Goal: Task Accomplishment & Management: Use online tool/utility

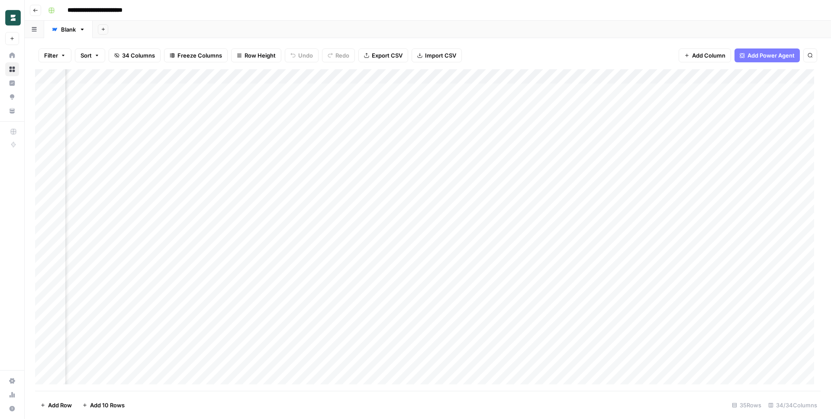
scroll to position [0, 2038]
click at [510, 74] on div "Add Column" at bounding box center [428, 230] width 786 height 322
click at [511, 129] on span "Edit" at bounding box center [533, 130] width 76 height 9
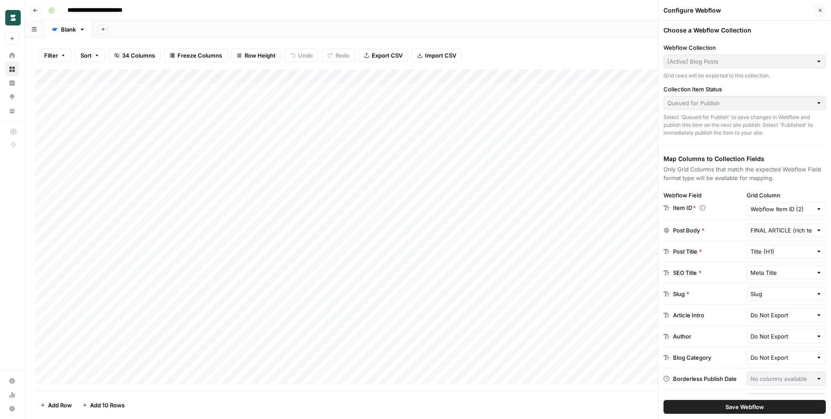
click at [134, 299] on div "Add Column" at bounding box center [428, 230] width 786 height 322
click at [147, 297] on textarea "**********" at bounding box center [145, 297] width 160 height 12
click at [60, 58] on button "Filter" at bounding box center [55, 55] width 33 height 14
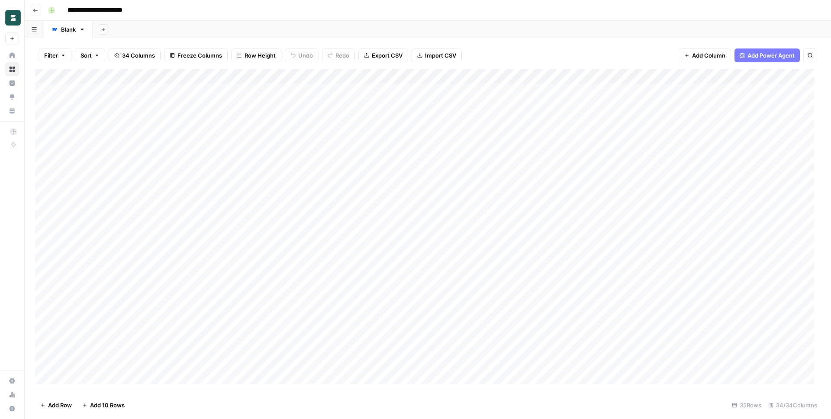
click at [57, 58] on span "Filter" at bounding box center [51, 55] width 14 height 9
click at [129, 97] on button "Add Filter" at bounding box center [210, 98] width 322 height 11
click at [148, 104] on div at bounding box center [107, 101] width 116 height 16
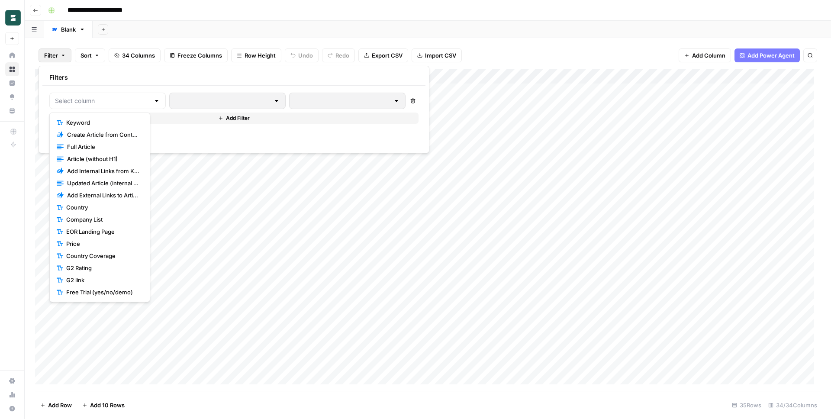
click at [103, 122] on span "Keyword" at bounding box center [102, 122] width 73 height 9
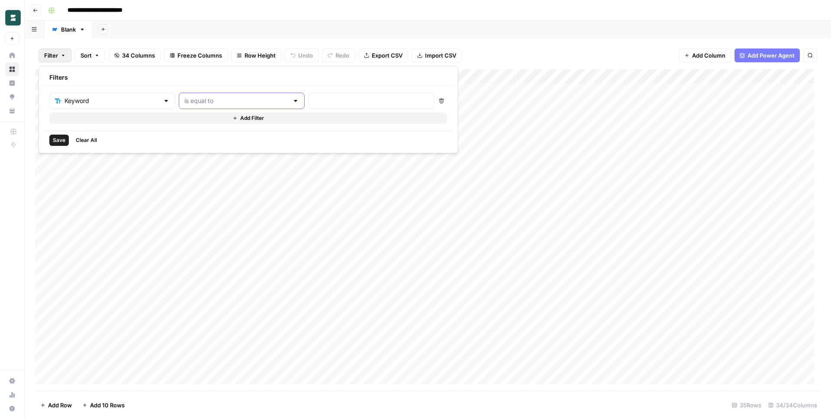
click at [225, 100] on input "text" at bounding box center [236, 101] width 104 height 9
type input "is equal to"
click at [314, 102] on input "text" at bounding box center [371, 101] width 115 height 9
paste input "employer of record services in albania"
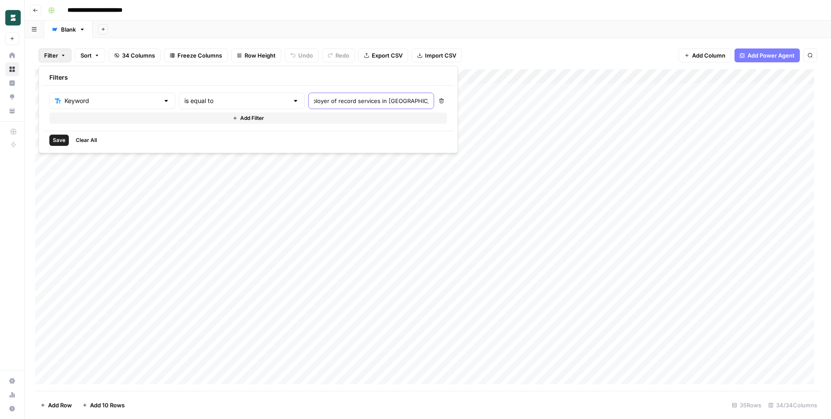
type input "employer of record services in albania"
click at [64, 141] on span "Save" at bounding box center [59, 140] width 13 height 8
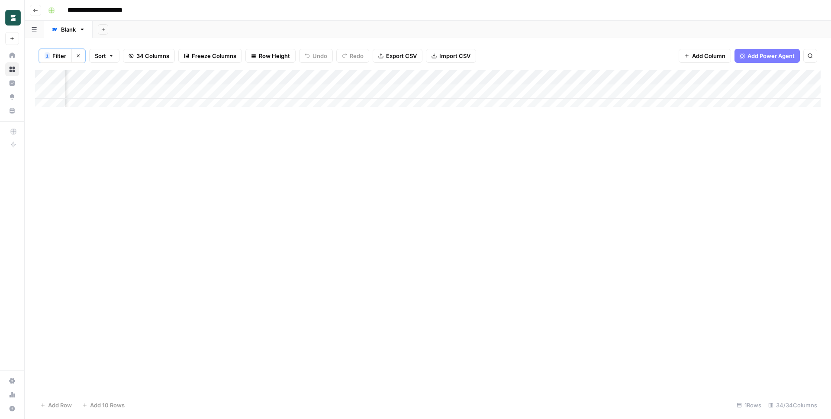
scroll to position [0, 2047]
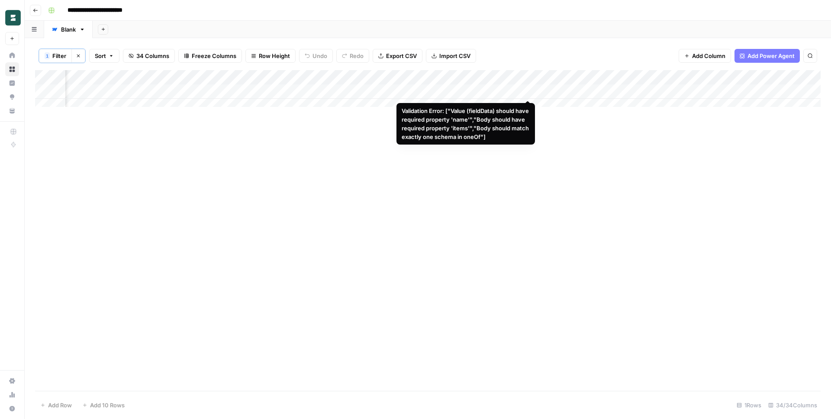
click at [513, 73] on div "Add Column" at bounding box center [428, 91] width 786 height 43
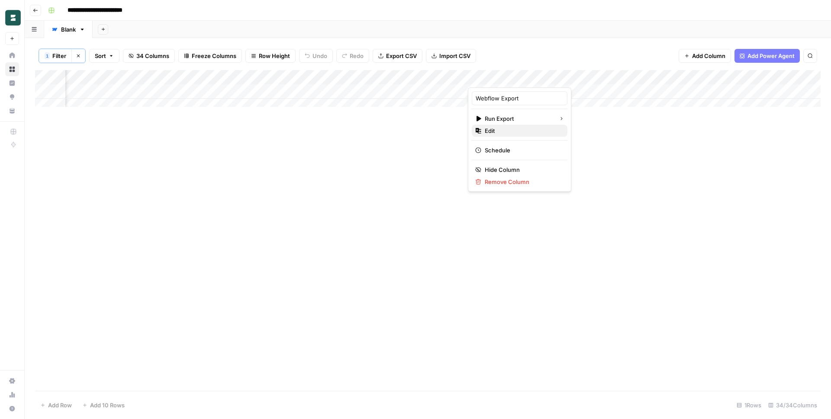
click at [496, 129] on span "Edit" at bounding box center [523, 130] width 76 height 9
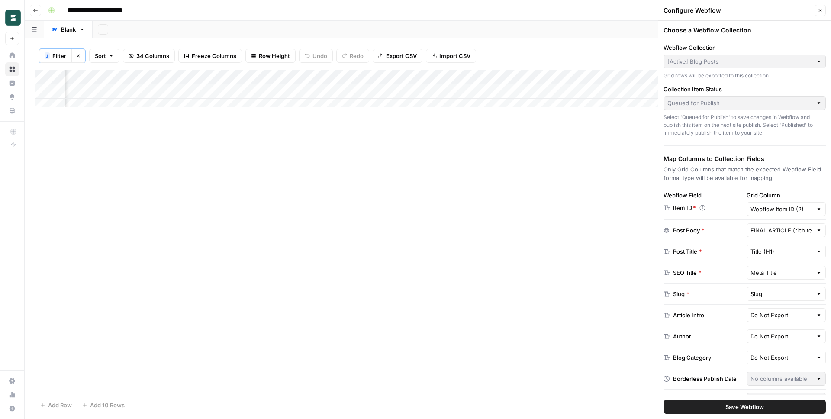
scroll to position [0, 1994]
click at [593, 90] on div "Add Column" at bounding box center [428, 91] width 786 height 43
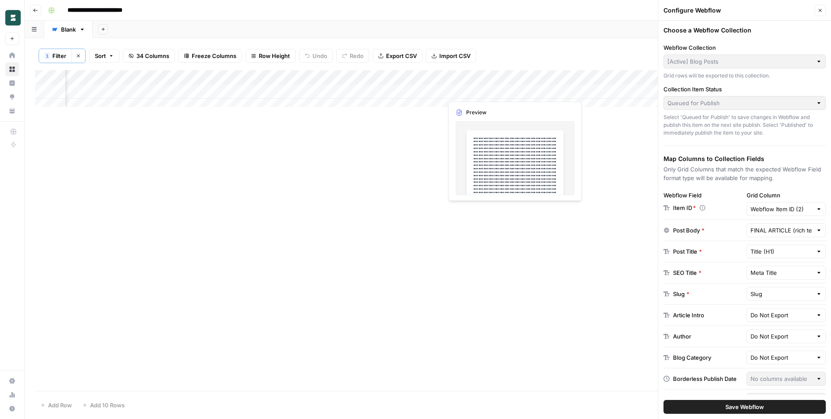
click at [487, 90] on div "Add Column" at bounding box center [428, 91] width 786 height 43
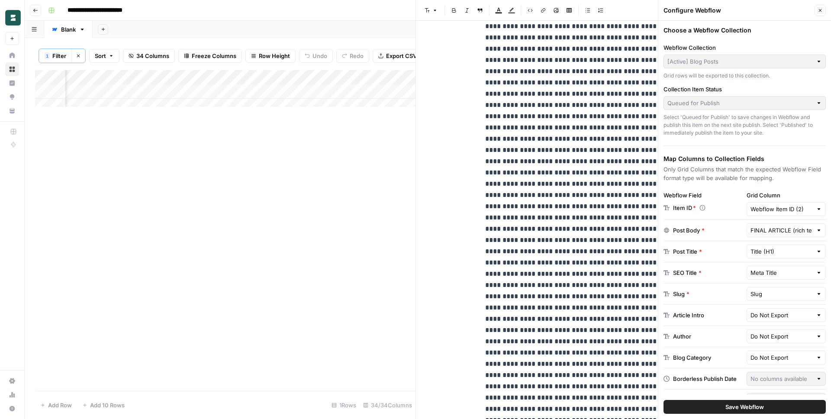
scroll to position [3229, 0]
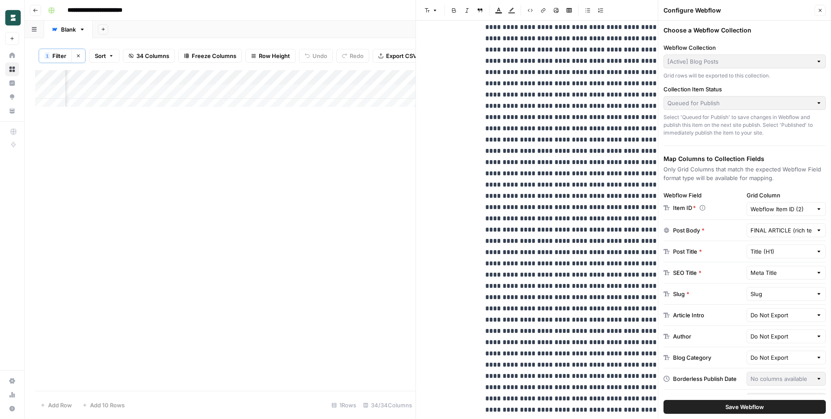
scroll to position [0, 0]
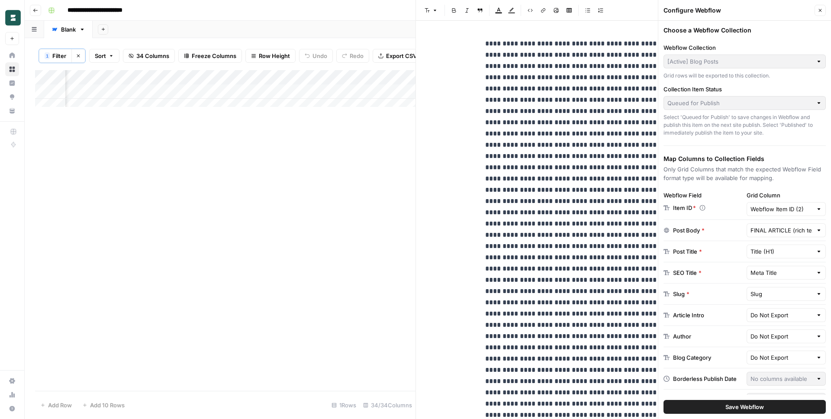
click at [823, 9] on button "Close" at bounding box center [820, 10] width 11 height 11
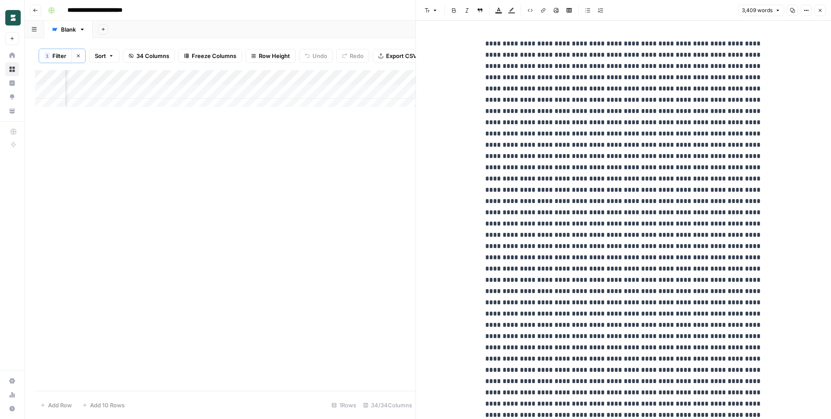
click at [820, 10] on icon "button" at bounding box center [820, 10] width 3 height 3
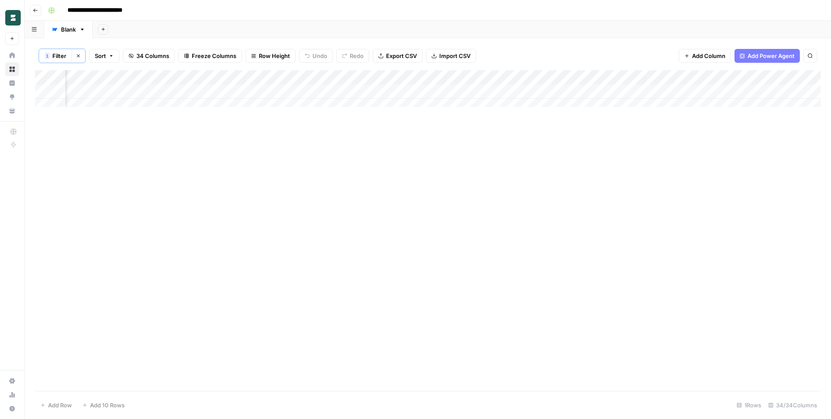
scroll to position [0, 1696]
click at [391, 92] on div "Add Column" at bounding box center [428, 91] width 786 height 43
click at [262, 91] on div "Add Column" at bounding box center [428, 91] width 786 height 43
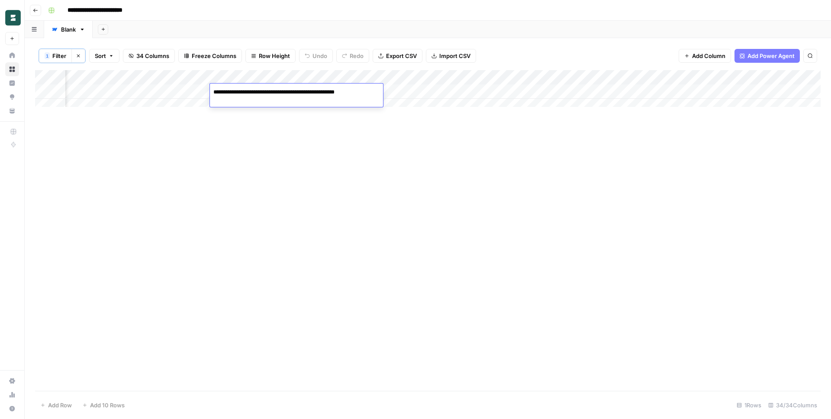
click at [357, 143] on div "Add Column" at bounding box center [428, 230] width 786 height 321
click at [548, 91] on div "Add Column" at bounding box center [428, 91] width 786 height 43
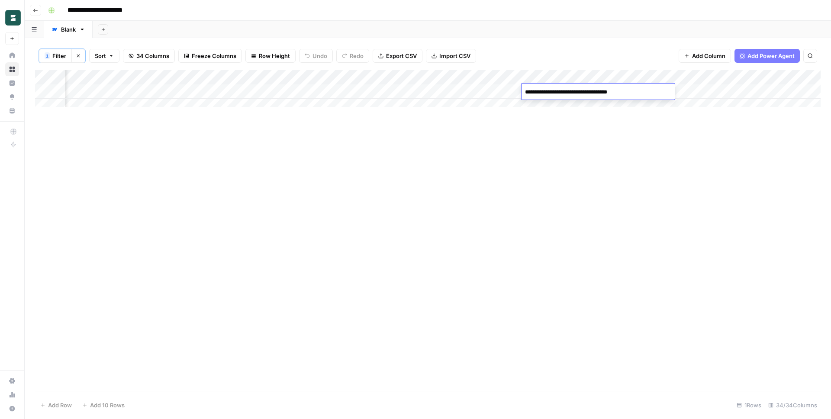
click at [572, 135] on div "Add Column" at bounding box center [428, 230] width 786 height 321
click at [506, 94] on div "Add Column" at bounding box center [428, 91] width 786 height 43
click at [506, 94] on textarea "**********" at bounding box center [501, 92] width 139 height 12
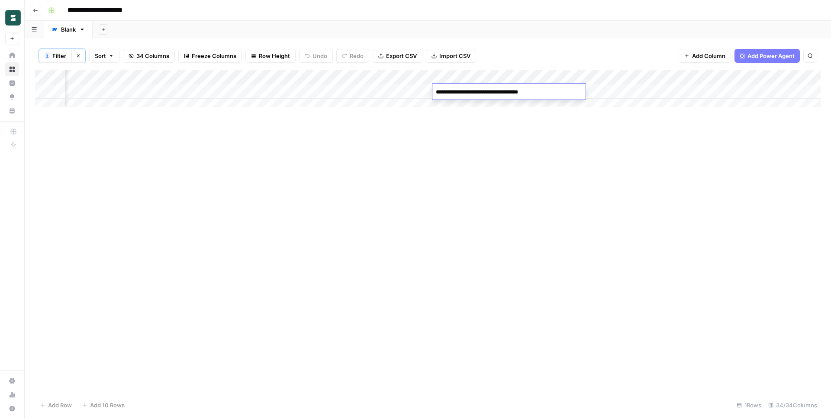
click at [461, 146] on div "Add Column" at bounding box center [428, 230] width 786 height 321
click at [67, 52] on button "1 Filter" at bounding box center [55, 56] width 33 height 14
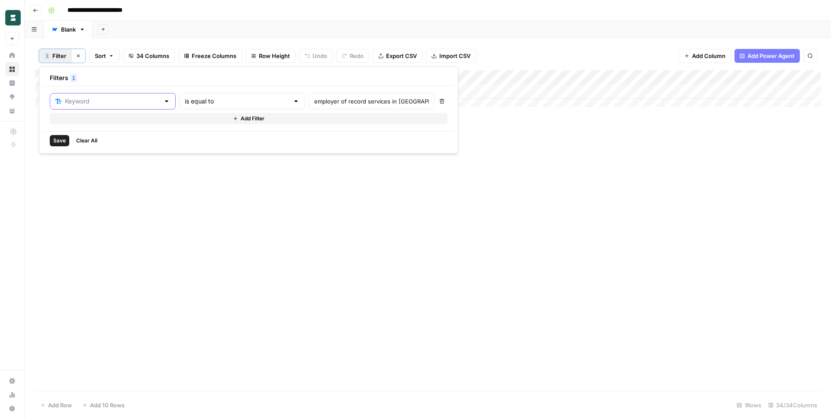
click at [95, 98] on input "text" at bounding box center [112, 101] width 95 height 9
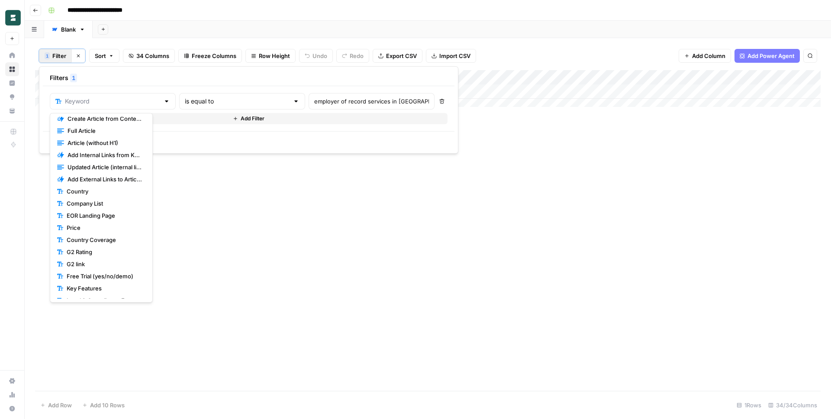
scroll to position [187, 0]
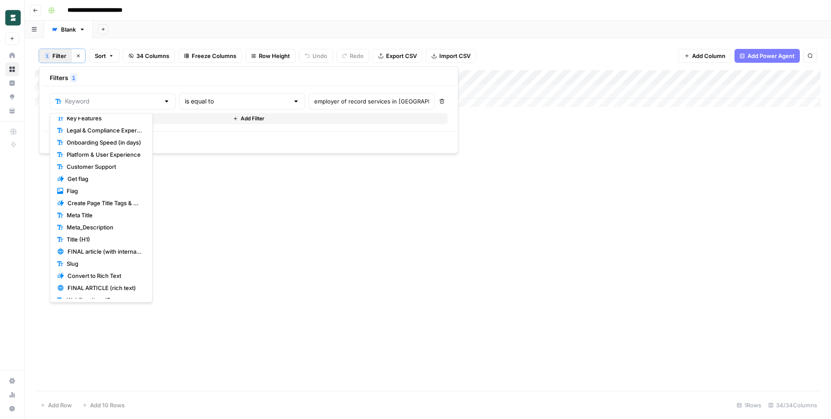
click at [85, 264] on span "Slug" at bounding box center [104, 263] width 75 height 9
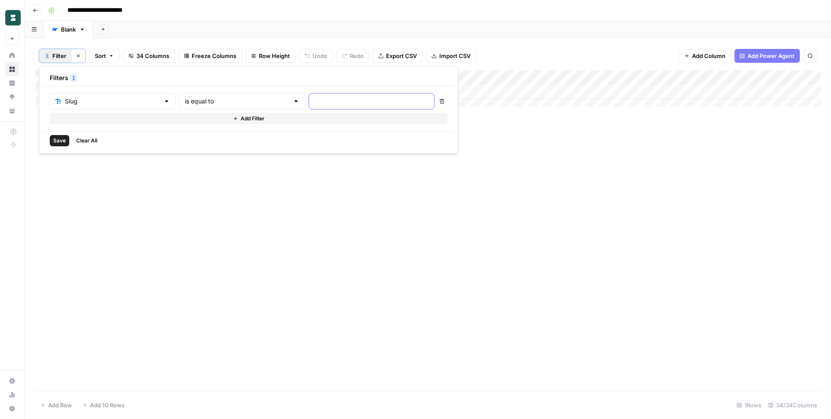
click at [314, 101] on input "text" at bounding box center [371, 101] width 115 height 9
paste input "employer-of-record-services-in-albania"
type input "employer-of-record-services-in-albania"
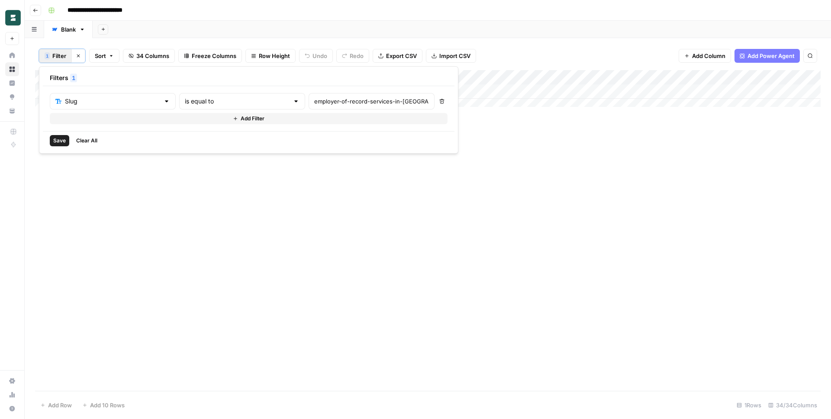
click at [60, 142] on span "Save" at bounding box center [59, 141] width 13 height 8
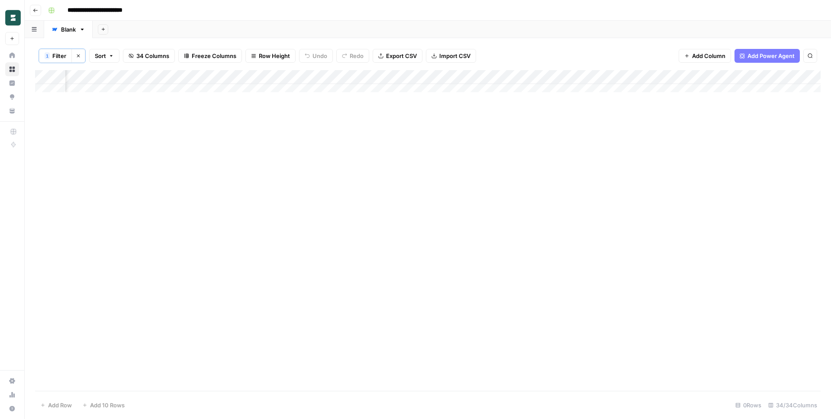
click at [58, 53] on span "Filter" at bounding box center [59, 56] width 14 height 9
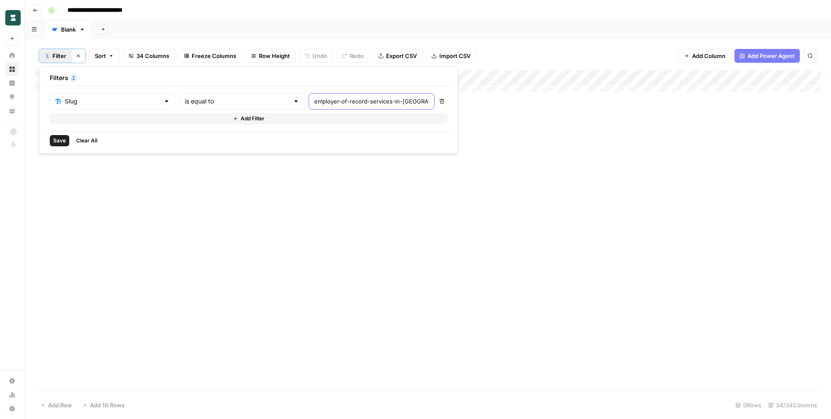
click at [314, 98] on input "employer-of-record-services-in-albania" at bounding box center [371, 101] width 115 height 9
type input "employer-of-record-services-in-albania"
click at [60, 141] on span "Save" at bounding box center [59, 141] width 13 height 8
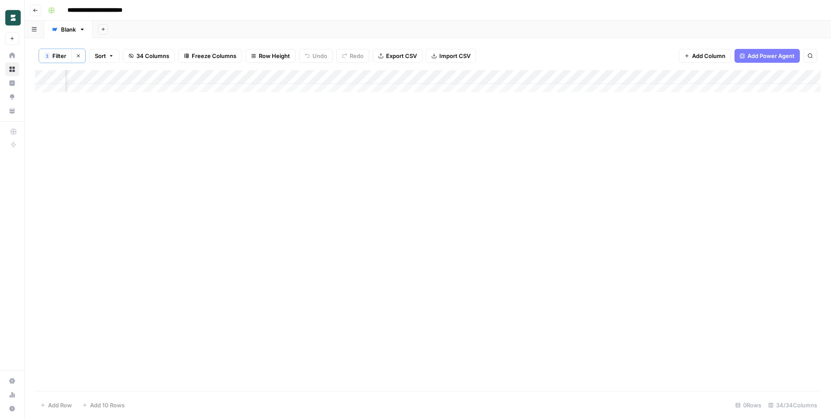
click at [57, 55] on span "Filter" at bounding box center [59, 56] width 14 height 9
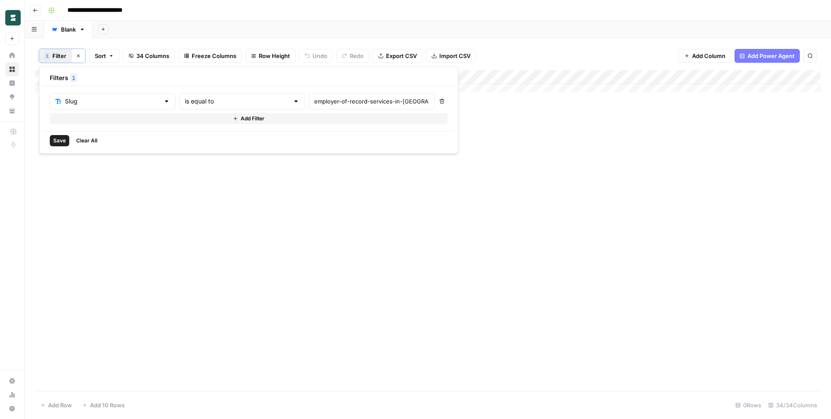
click at [86, 140] on span "Clear All" at bounding box center [86, 141] width 21 height 8
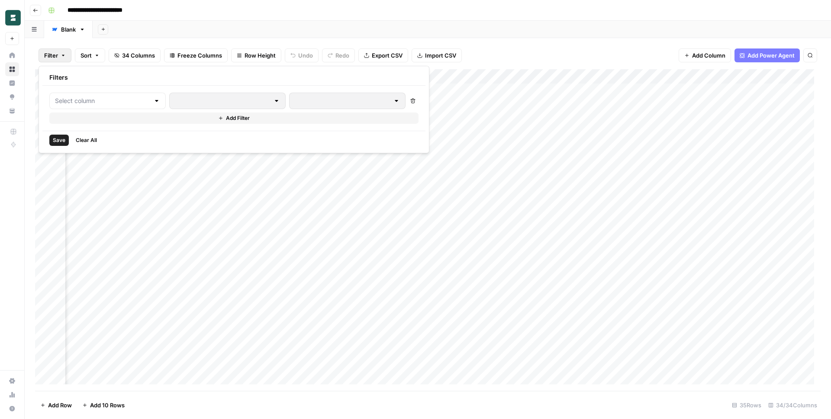
click at [518, 42] on div "Filter Sort 34 Columns Freeze Columns Row Height Undo Redo Export CSV Import CS…" at bounding box center [428, 56] width 786 height 28
click at [453, 296] on div "Add Column" at bounding box center [428, 230] width 786 height 322
click at [499, 297] on div "Add Column" at bounding box center [428, 230] width 786 height 322
click at [499, 297] on textarea "**********" at bounding box center [508, 297] width 153 height 12
click at [685, 296] on div "Add Column" at bounding box center [428, 230] width 786 height 322
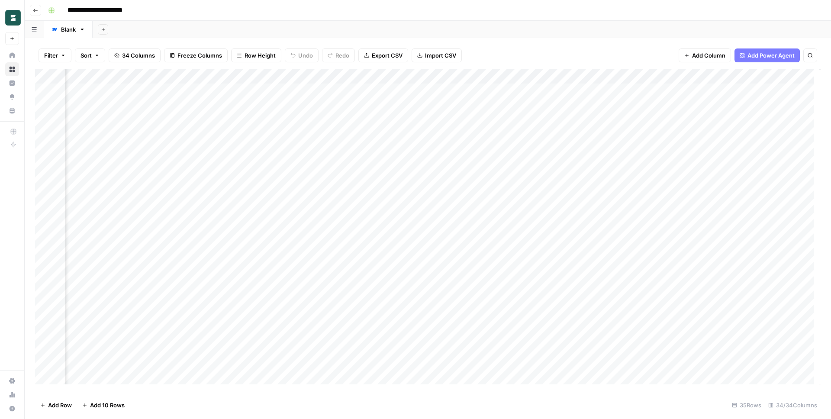
scroll to position [63, 2055]
click at [402, 72] on div "Add Column" at bounding box center [428, 230] width 786 height 322
click at [429, 97] on input "FINAL ARTICLE (rich text)" at bounding box center [434, 97] width 88 height 9
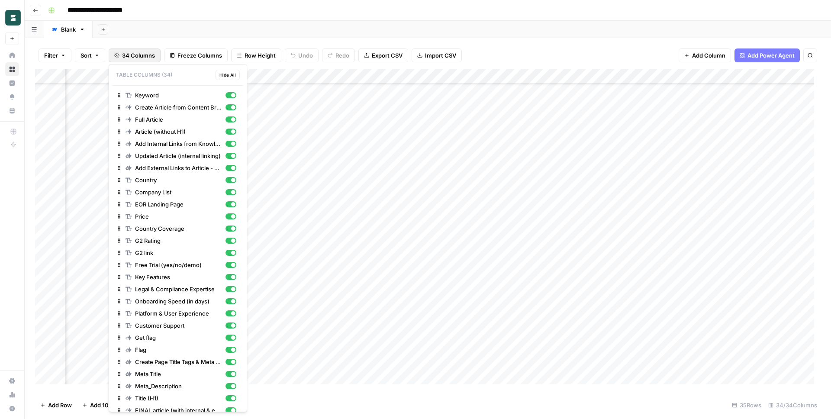
click at [145, 54] on span "34 Columns" at bounding box center [138, 55] width 33 height 9
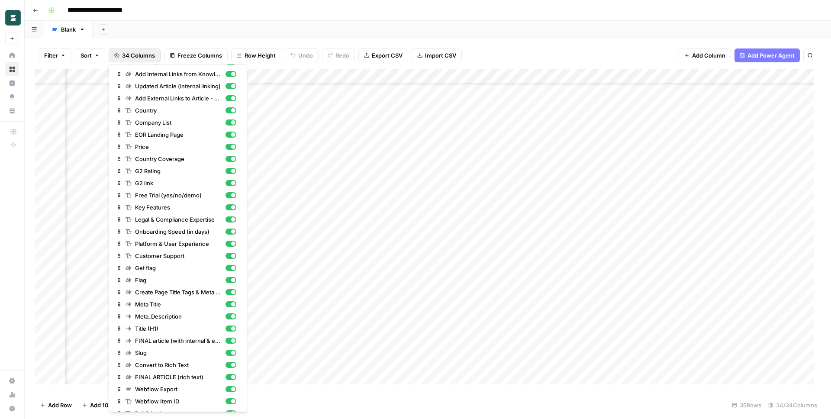
scroll to position [93, 0]
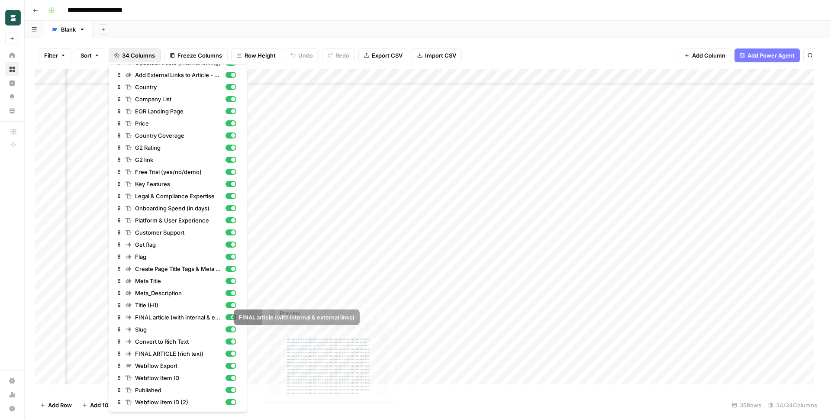
click at [540, 53] on div "Filter Sort 34 Columns Freeze Columns Row Height Undo Redo Export CSV Import CS…" at bounding box center [428, 56] width 786 height 28
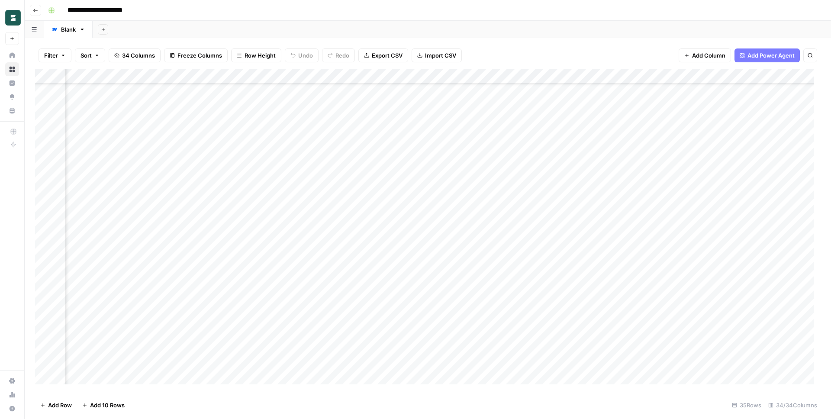
scroll to position [34, 1892]
click at [299, 78] on div "Add Column" at bounding box center [428, 230] width 786 height 322
click at [303, 93] on input "FINAL article (with internal & external links)" at bounding box center [300, 97] width 88 height 9
click at [538, 49] on div "Filter Sort 34 Columns Freeze Columns Row Height Undo Redo Export CSV Import CS…" at bounding box center [428, 56] width 786 height 28
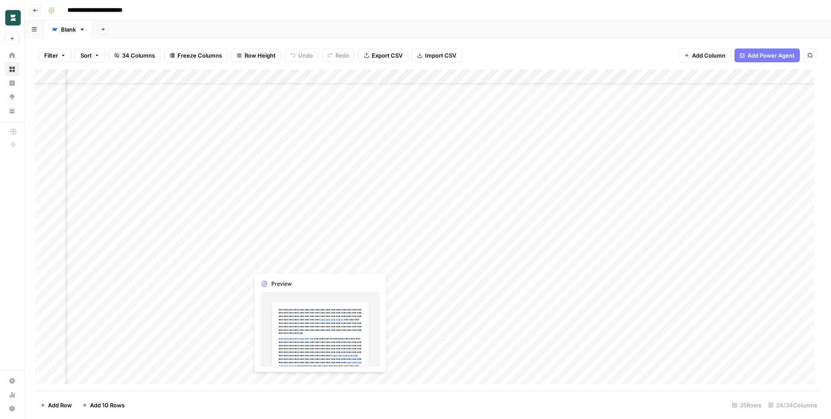
click at [286, 263] on div "Add Column" at bounding box center [428, 230] width 786 height 322
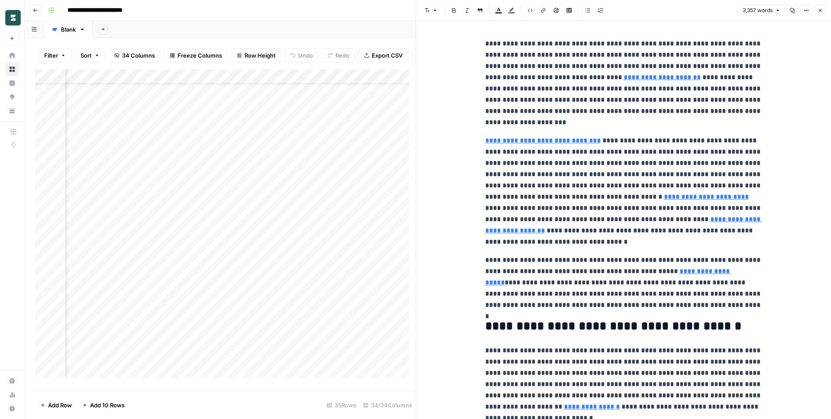
click at [583, 67] on p "**********" at bounding box center [623, 83] width 277 height 90
drag, startPoint x: 806, startPoint y: 11, endPoint x: 804, endPoint y: 16, distance: 4.7
click at [806, 11] on icon "button" at bounding box center [806, 10] width 5 height 5
click at [764, 90] on span "Code" at bounding box center [781, 91] width 42 height 9
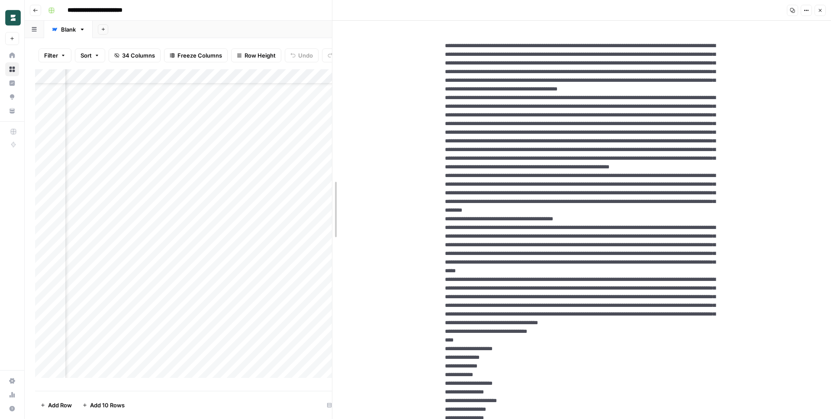
drag, startPoint x: 418, startPoint y: 85, endPoint x: 334, endPoint y: 101, distance: 85.0
drag, startPoint x: 440, startPoint y: 46, endPoint x: 483, endPoint y: 47, distance: 42.9
click at [822, 11] on button "Close" at bounding box center [820, 10] width 11 height 11
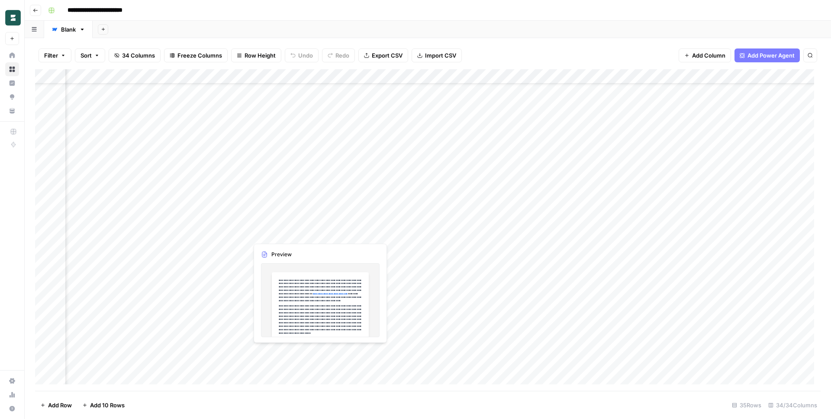
click at [266, 232] on div "Add Column" at bounding box center [428, 230] width 786 height 322
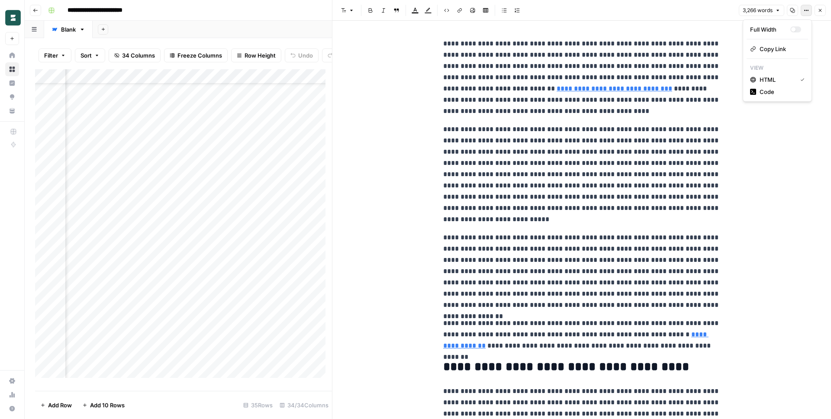
click at [805, 12] on icon "button" at bounding box center [806, 10] width 5 height 5
click at [770, 95] on span "Code" at bounding box center [781, 91] width 42 height 9
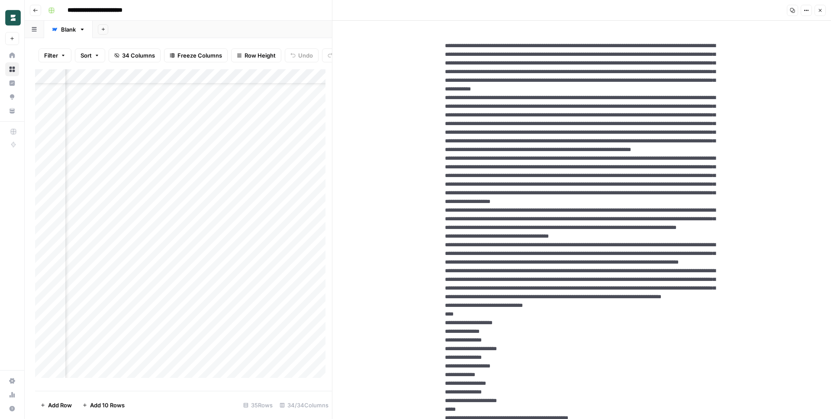
click at [824, 8] on button "Close" at bounding box center [820, 10] width 11 height 11
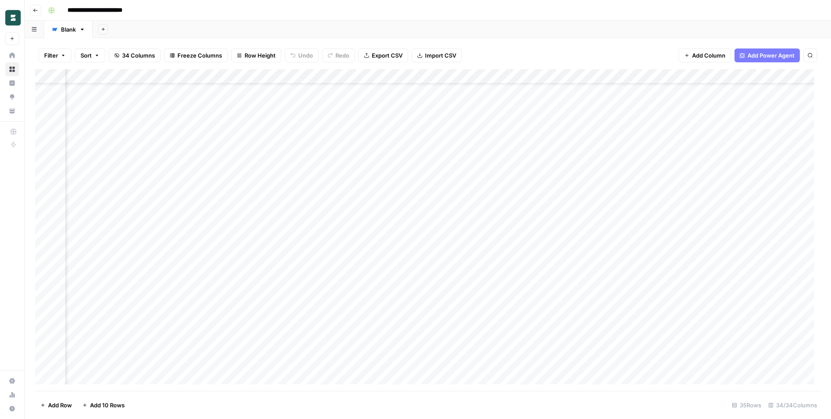
click at [293, 265] on div "Add Column" at bounding box center [428, 230] width 786 height 322
click at [650, 76] on div "Add Column" at bounding box center [428, 230] width 786 height 322
click at [654, 129] on span "Edit" at bounding box center [679, 130] width 76 height 9
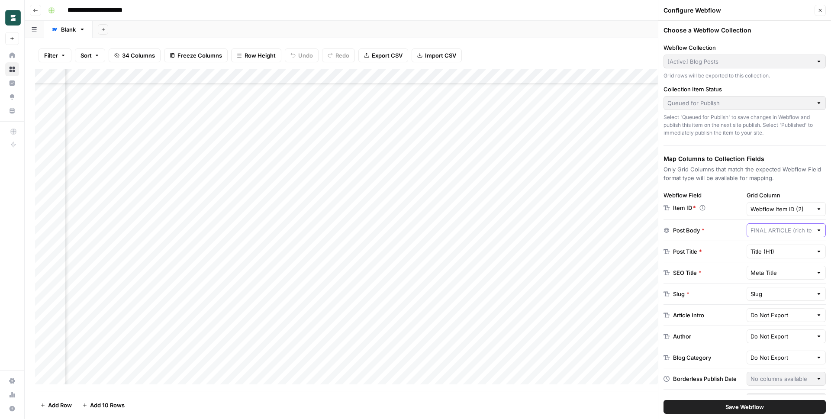
click at [770, 229] on input "text" at bounding box center [782, 230] width 62 height 9
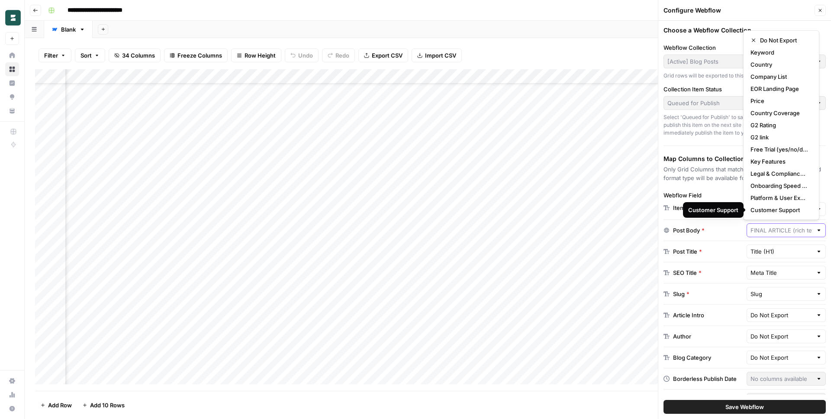
click at [765, 230] on input "text" at bounding box center [782, 230] width 62 height 9
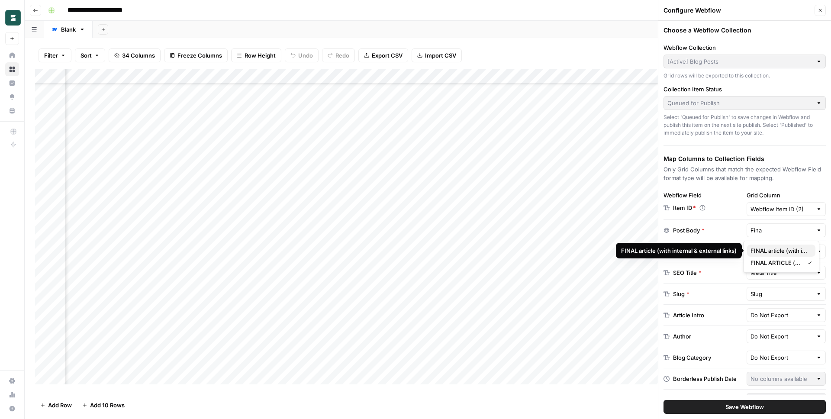
click at [785, 251] on span "FINAL article (with internal & external links)" at bounding box center [780, 250] width 58 height 9
type input "FINAL article (with internal & external links)"
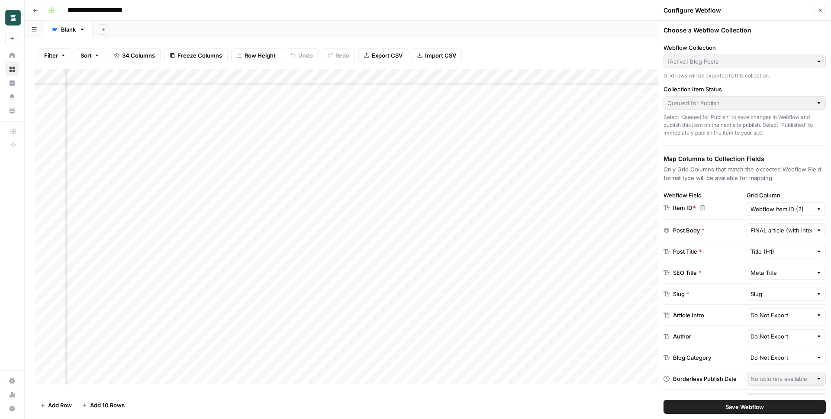
click at [740, 407] on span "Save Webflow" at bounding box center [744, 407] width 39 height 9
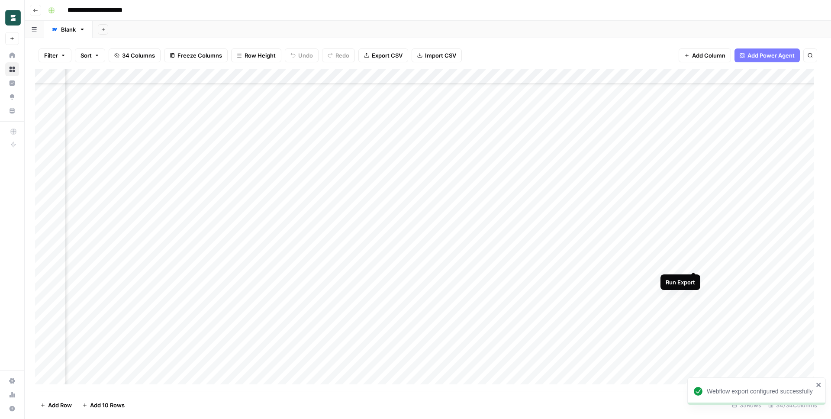
click at [693, 263] on div "Add Column" at bounding box center [428, 230] width 786 height 322
click at [667, 74] on div "Add Column" at bounding box center [428, 230] width 786 height 322
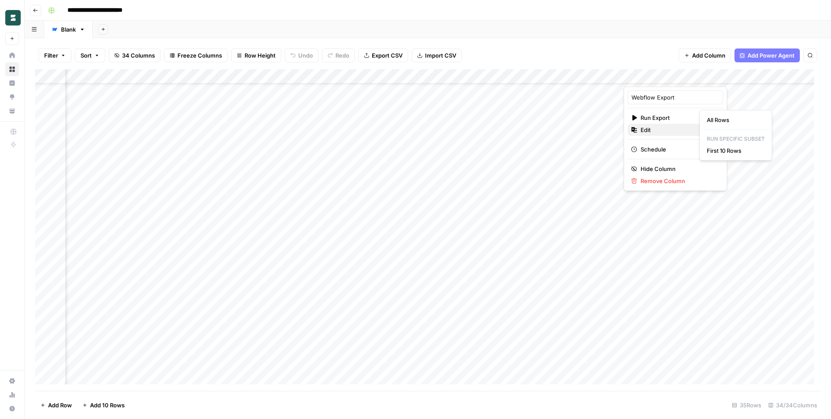
click at [652, 128] on span "Edit" at bounding box center [679, 130] width 76 height 9
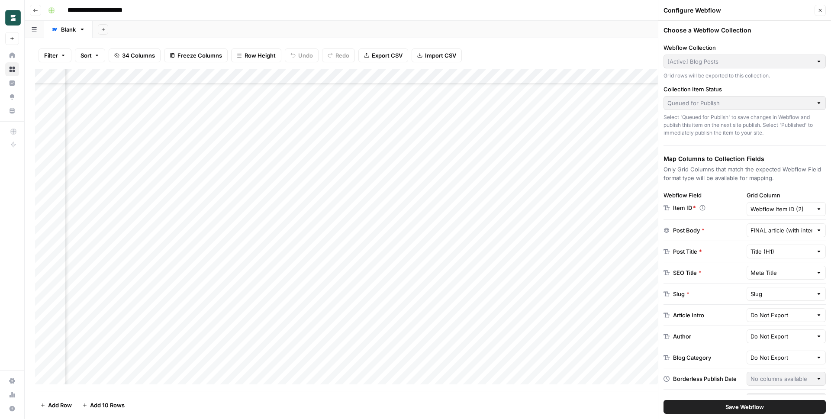
click at [105, 32] on button "Add Sheet" at bounding box center [103, 29] width 10 height 10
click at [131, 129] on div "Webflow" at bounding box center [147, 126] width 64 height 9
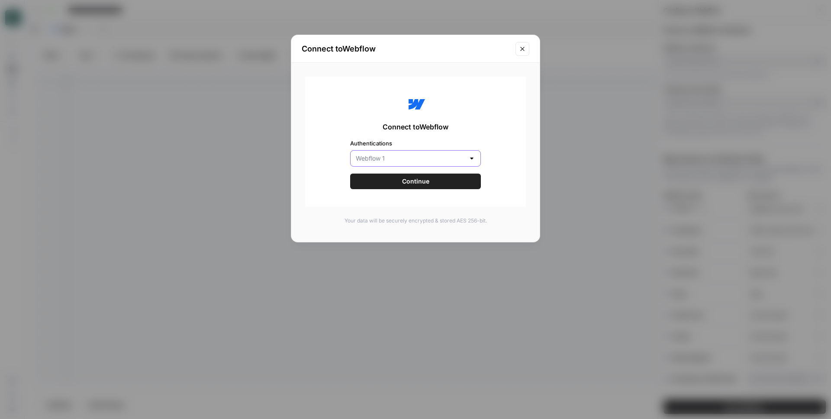
click at [388, 158] on input "Authentications" at bounding box center [410, 158] width 109 height 9
type input "Webflow 1"
drag, startPoint x: 415, startPoint y: 119, endPoint x: 430, endPoint y: 172, distance: 55.2
click at [416, 119] on div "Connect to Webflow Authentications Webflow 1 Continue" at bounding box center [415, 142] width 221 height 130
click at [426, 179] on button "Continue" at bounding box center [415, 182] width 131 height 16
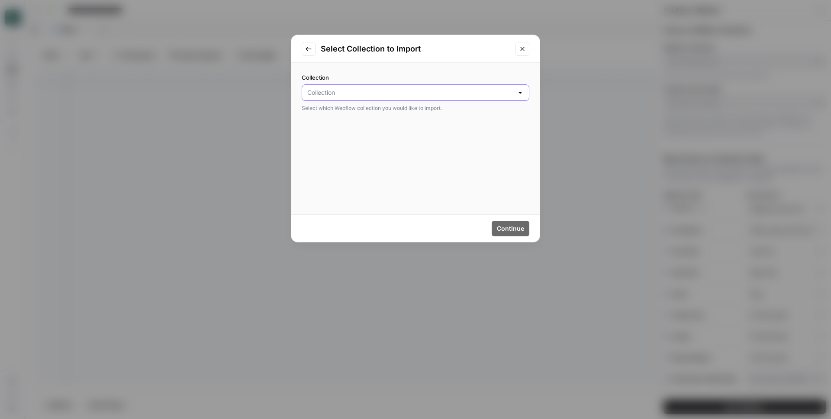
click at [337, 94] on input "Collection" at bounding box center [410, 92] width 206 height 9
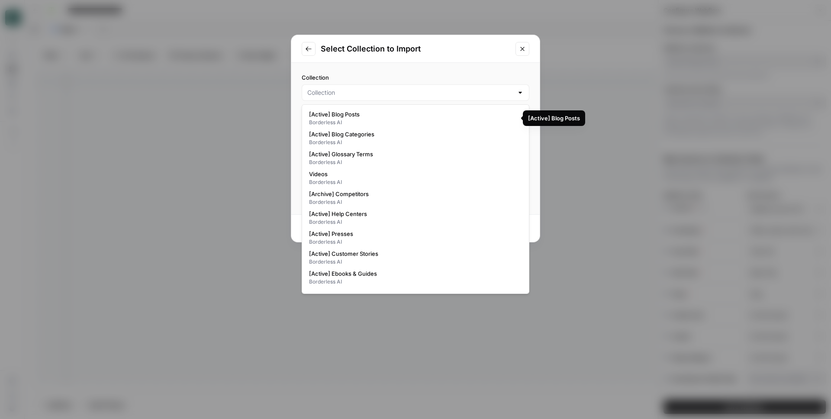
click at [361, 116] on span "[Active] Blog Posts" at bounding box center [414, 114] width 210 height 9
type input "[Active] Blog Posts"
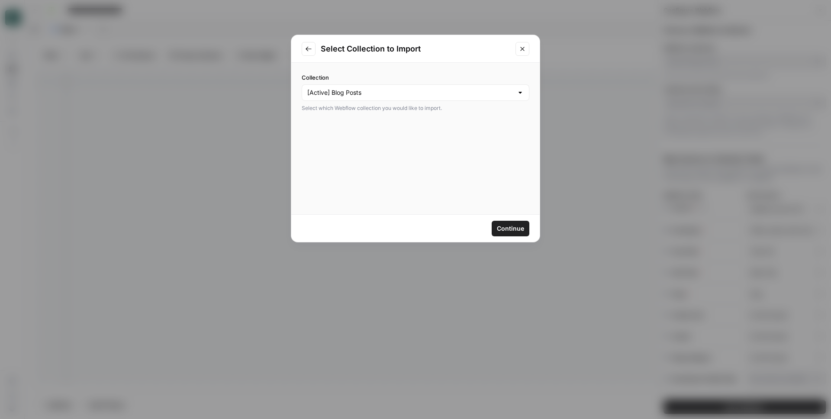
click at [509, 235] on button "Continue" at bounding box center [511, 229] width 38 height 16
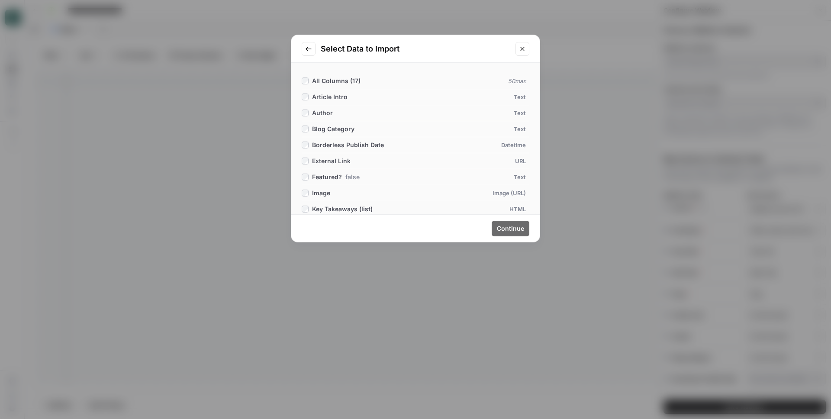
click at [336, 77] on span "All Columns ( 17 )" at bounding box center [336, 80] width 48 height 7
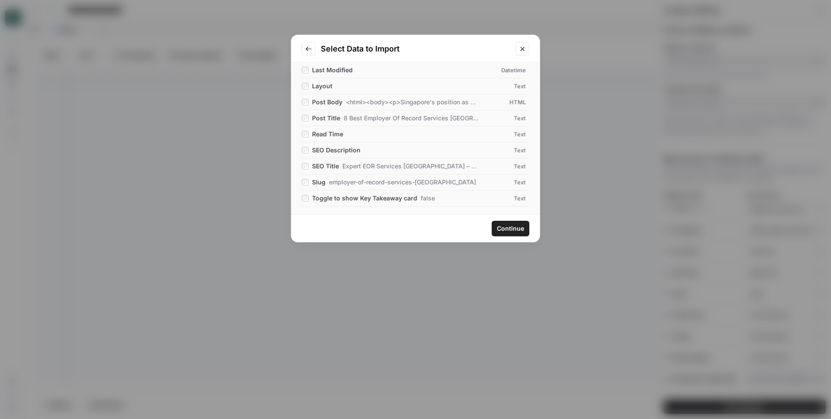
click at [507, 232] on button "Continue" at bounding box center [511, 229] width 38 height 16
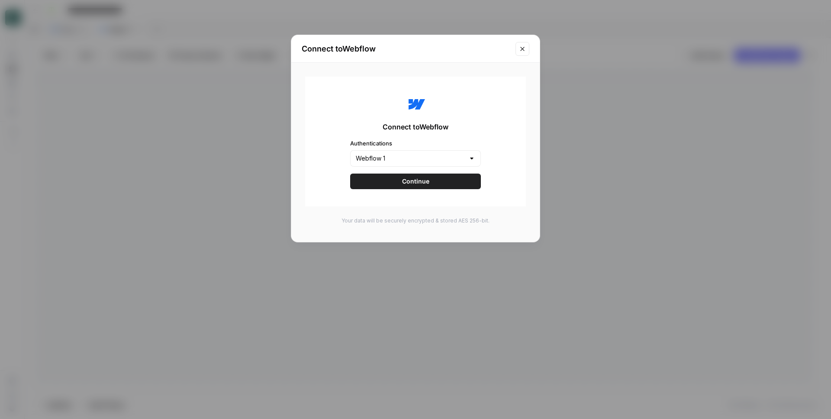
click at [525, 48] on icon "Close modal" at bounding box center [522, 48] width 7 height 7
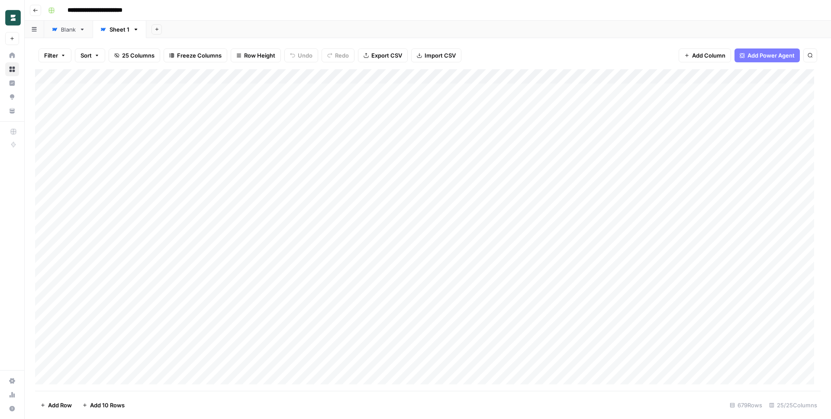
click at [60, 54] on button "Filter" at bounding box center [55, 55] width 33 height 14
click at [166, 96] on button "Add Filter" at bounding box center [210, 98] width 322 height 11
click at [117, 100] on input "text" at bounding box center [102, 101] width 94 height 9
type input "slug"
click at [114, 124] on span "Slug" at bounding box center [102, 122] width 73 height 9
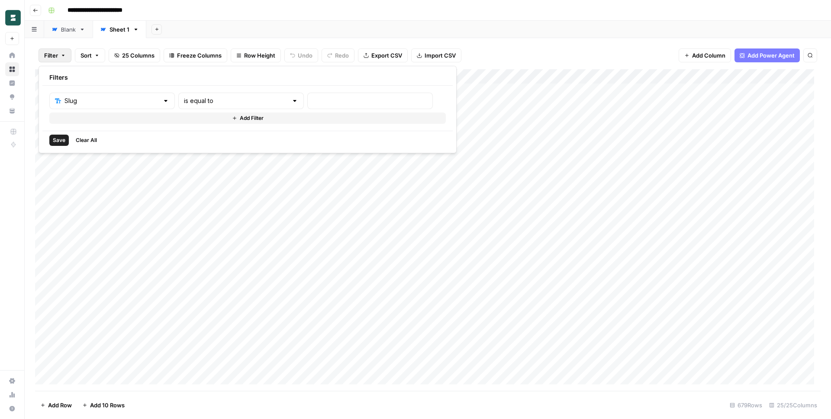
click at [178, 106] on div "is equal to" at bounding box center [241, 101] width 126 height 16
click at [184, 146] on span "contains" at bounding box center [205, 146] width 85 height 9
type input "contains"
click at [313, 97] on input "text" at bounding box center [370, 101] width 114 height 9
type input "albania"
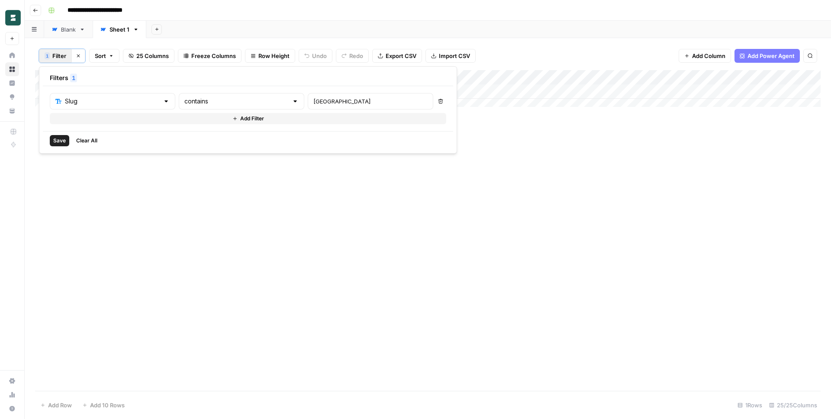
click at [522, 142] on div "Add Column" at bounding box center [428, 230] width 786 height 321
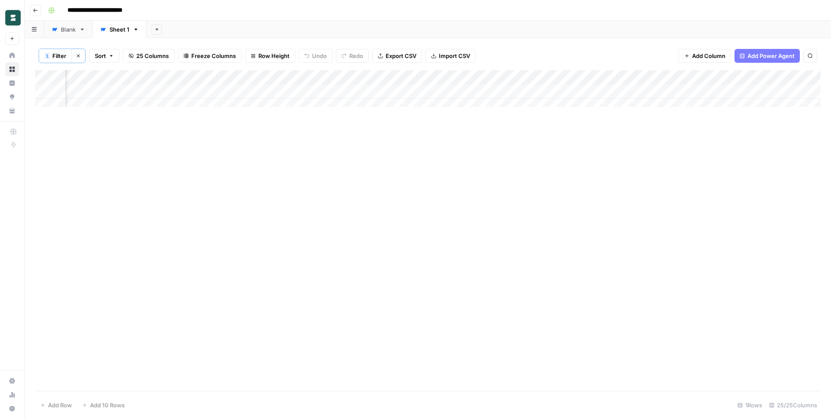
scroll to position [0, 647]
click at [526, 48] on div "1 Filter Clear filters Sort 25 Columns Freeze Columns Row Height Undo Redo Expo…" at bounding box center [428, 56] width 786 height 29
click at [56, 57] on span "Filter" at bounding box center [59, 56] width 14 height 9
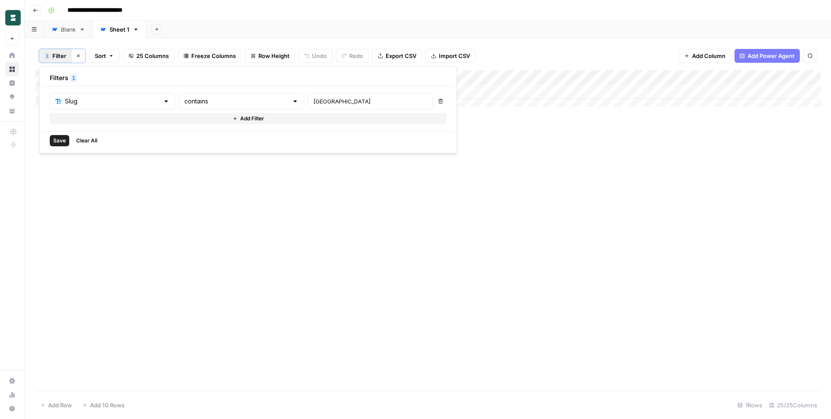
click at [61, 138] on span "Save" at bounding box center [59, 141] width 13 height 8
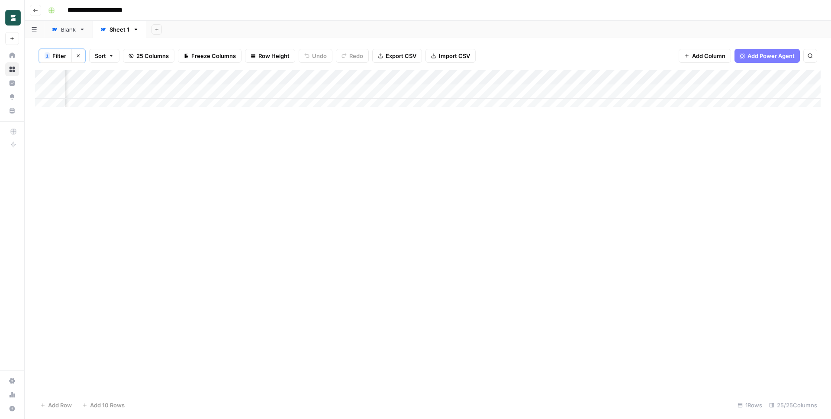
click at [200, 32] on div "Add Sheet" at bounding box center [488, 29] width 685 height 17
click at [256, 183] on div "Add Column" at bounding box center [428, 230] width 786 height 321
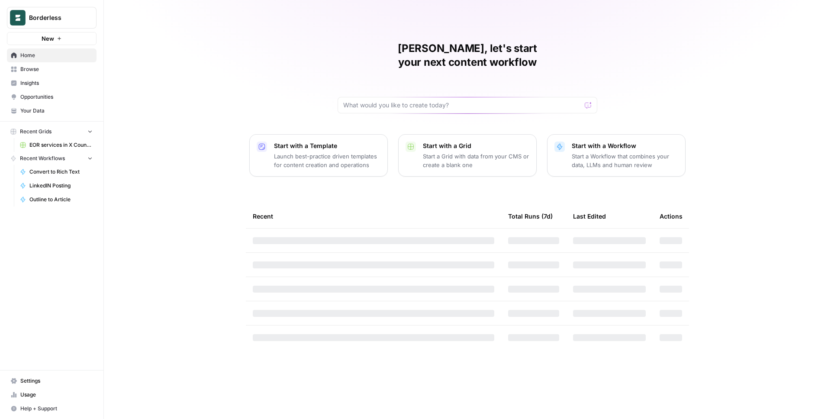
click at [83, 23] on button "Borderless" at bounding box center [52, 18] width 90 height 22
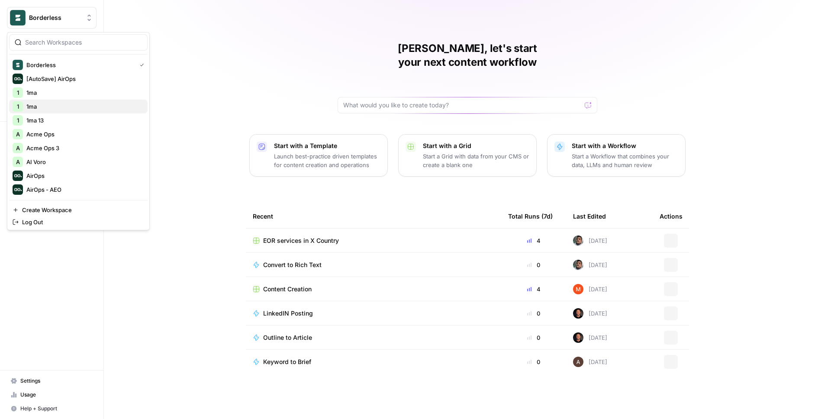
click at [43, 106] on span "1ma" at bounding box center [83, 106] width 114 height 9
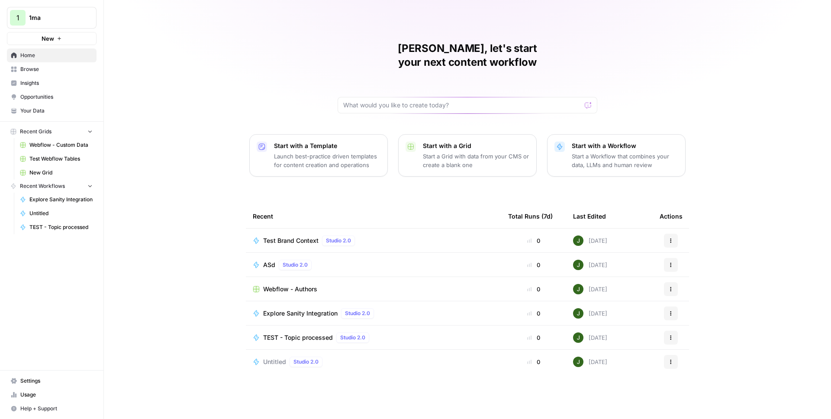
click at [200, 158] on div "[PERSON_NAME], let's start your next content workflow Start with a Template Lau…" at bounding box center [467, 209] width 727 height 419
click at [57, 67] on span "Browse" at bounding box center [56, 69] width 72 height 8
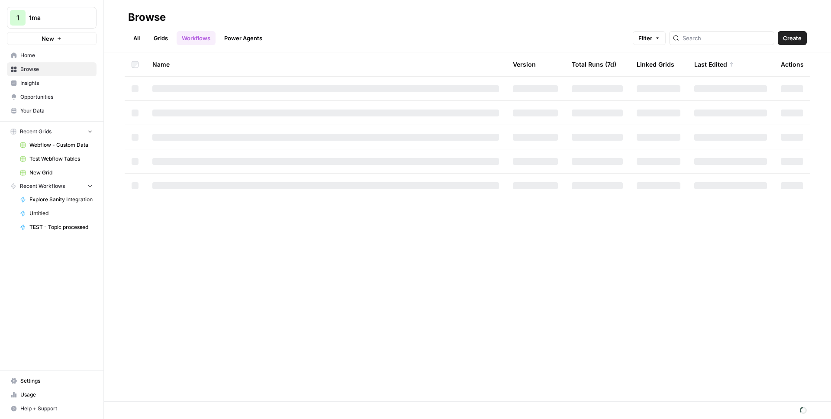
click at [164, 40] on link "Grids" at bounding box center [160, 38] width 25 height 14
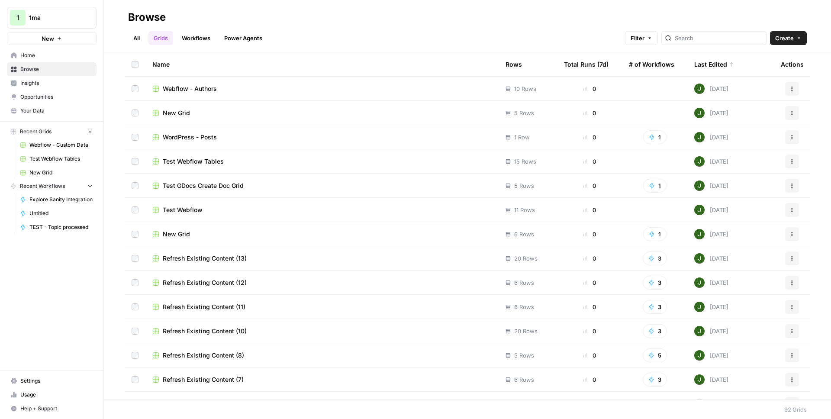
click at [783, 41] on span "Create" at bounding box center [784, 38] width 19 height 9
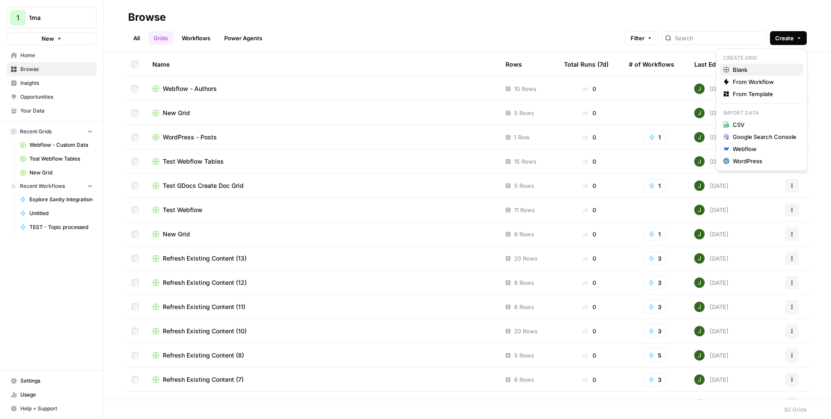
click at [748, 68] on span "Blank" at bounding box center [765, 69] width 64 height 9
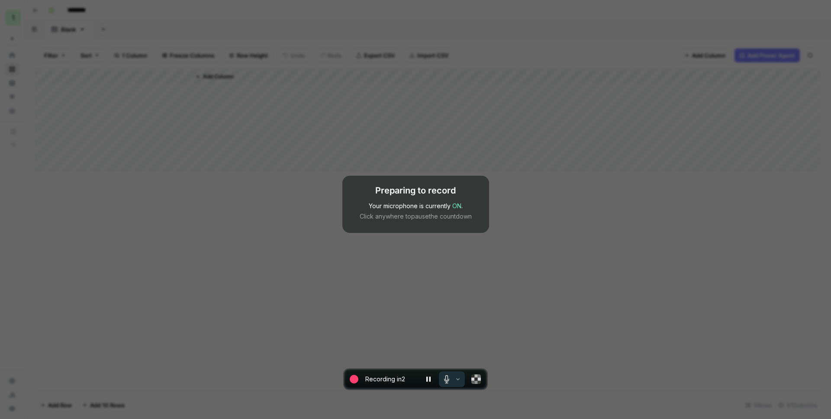
click at [448, 379] on icon "Your mic is on." at bounding box center [446, 379] width 9 height 9
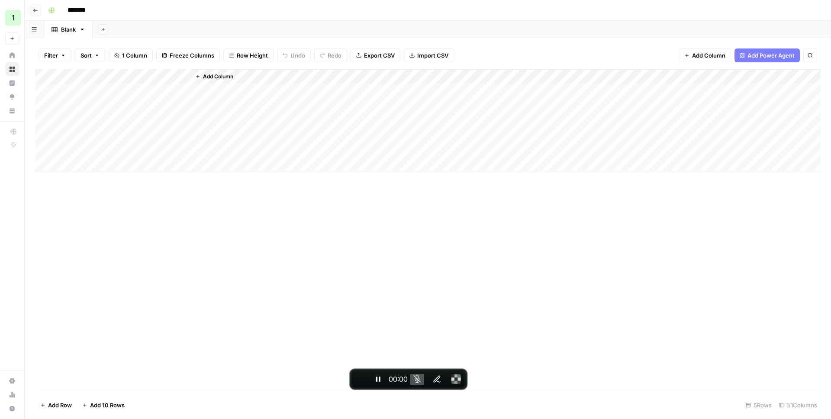
click at [224, 227] on div "Add Column" at bounding box center [428, 230] width 786 height 322
click at [104, 31] on icon "button" at bounding box center [103, 29] width 5 height 5
click at [129, 122] on div "Webflow" at bounding box center [147, 126] width 64 height 9
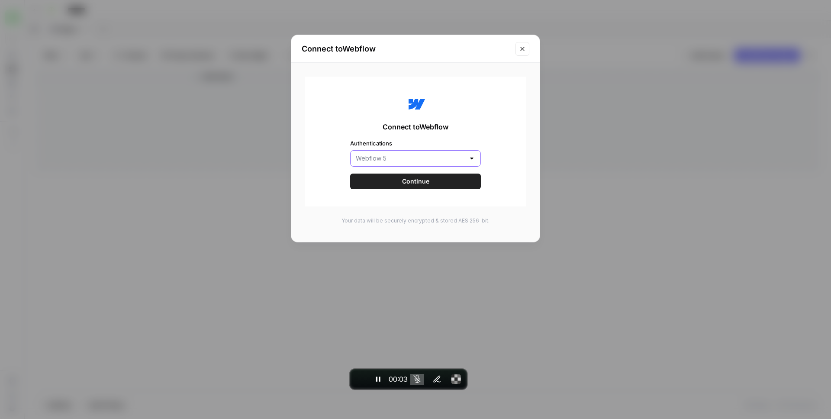
click at [389, 157] on input "Authentications" at bounding box center [410, 158] width 109 height 9
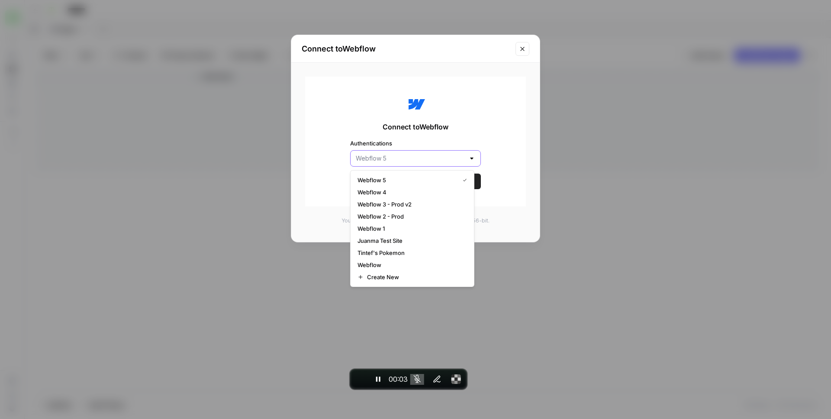
click at [389, 157] on input "Authentications" at bounding box center [410, 158] width 109 height 9
click at [305, 147] on div "Connect to Webflow Authentications Continue" at bounding box center [415, 142] width 221 height 130
click at [321, 183] on div "Connect to Webflow Authentications Continue" at bounding box center [415, 142] width 221 height 130
click at [378, 181] on span "Webflow 5" at bounding box center [407, 180] width 98 height 9
type input "Webflow 5"
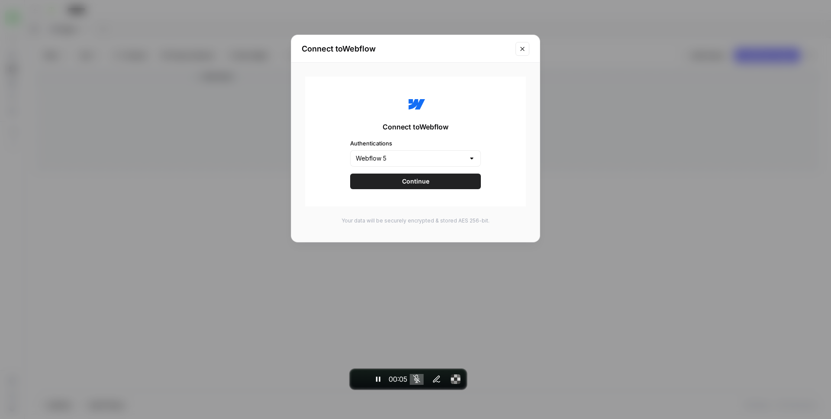
click at [394, 184] on button "Continue" at bounding box center [415, 182] width 131 height 16
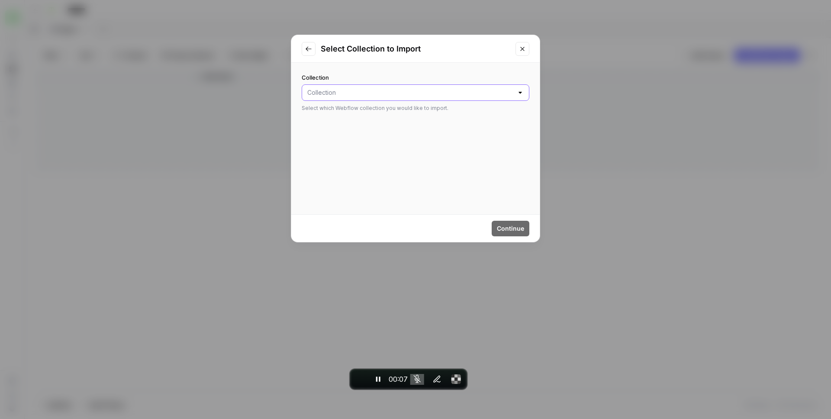
click at [376, 89] on input "Collection" at bounding box center [410, 92] width 206 height 9
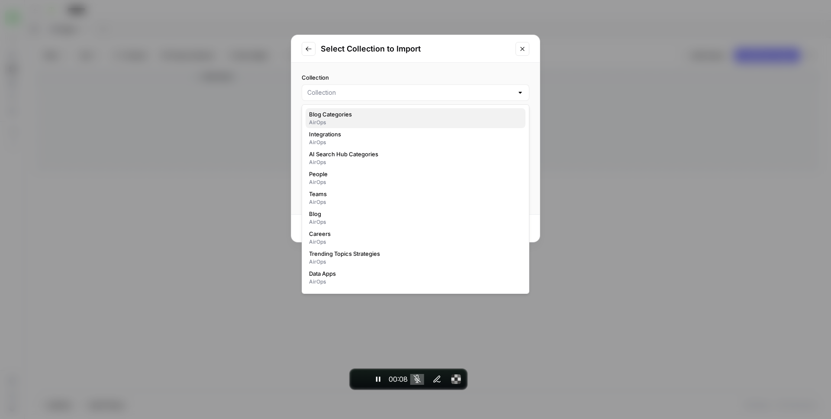
click at [352, 116] on span "Blog Categories" at bounding box center [414, 114] width 210 height 9
type input "Blog Categories"
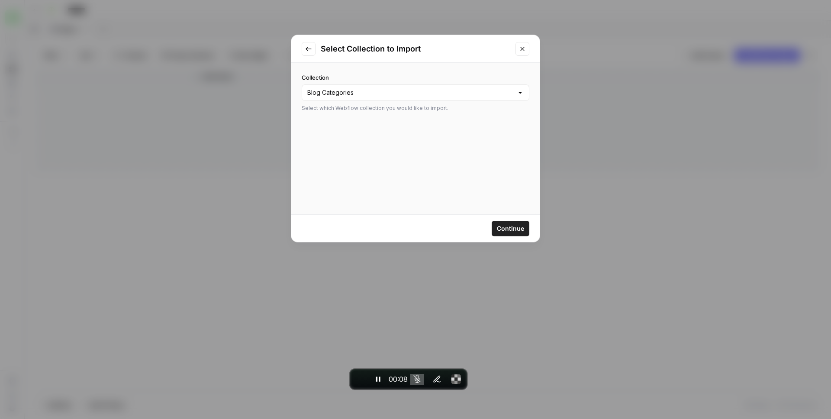
click at [506, 230] on span "Continue" at bounding box center [510, 228] width 27 height 9
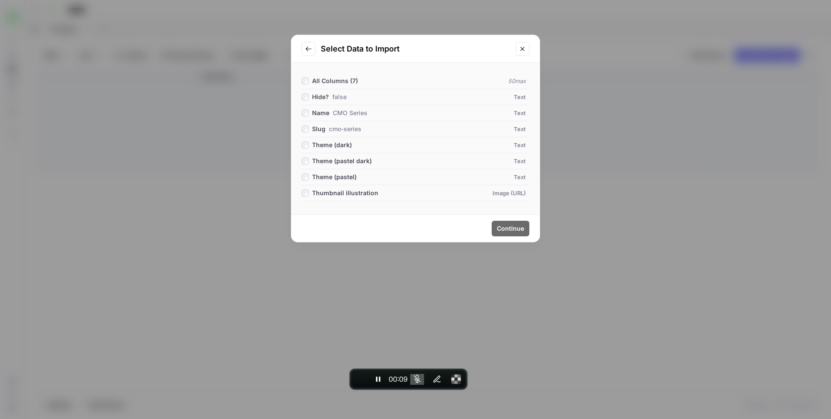
click at [339, 77] on span "All Columns ( 7 )" at bounding box center [335, 80] width 46 height 7
click at [511, 228] on span "Continue" at bounding box center [510, 228] width 27 height 9
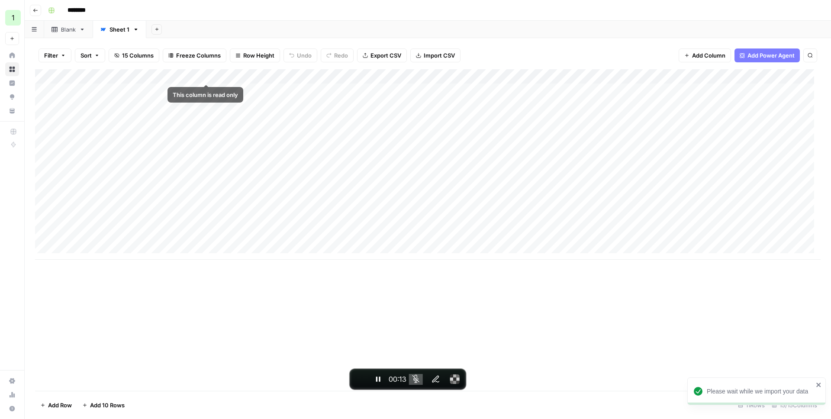
click at [158, 31] on icon "button" at bounding box center [157, 29] width 5 height 5
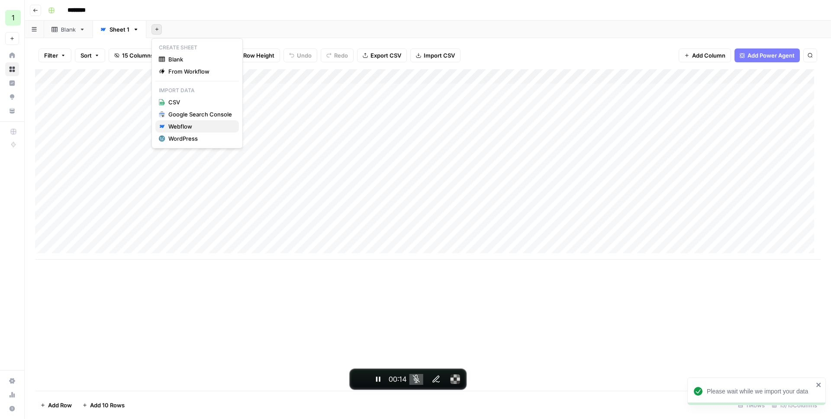
click at [177, 125] on div "Webflow" at bounding box center [200, 126] width 64 height 9
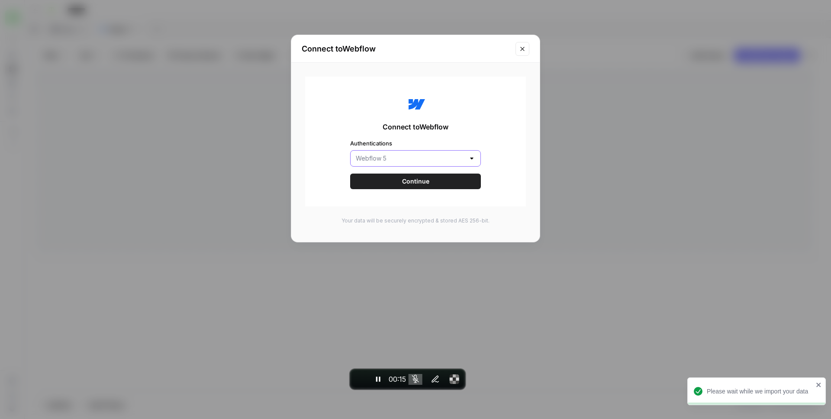
click at [396, 158] on input "Authentications" at bounding box center [410, 158] width 109 height 9
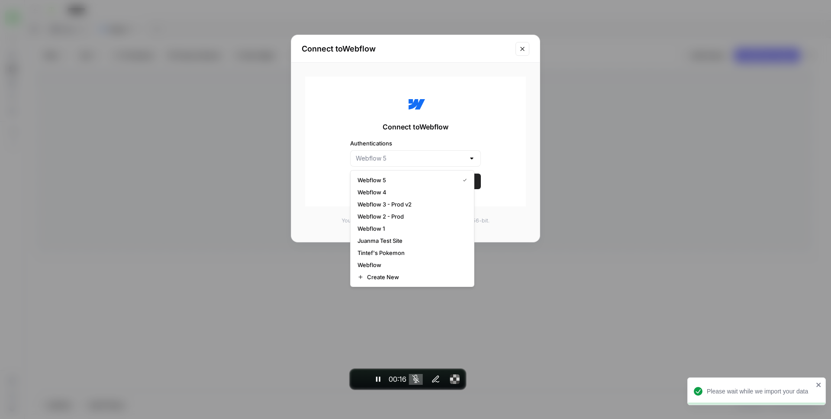
click at [387, 132] on div "Connect to Webflow Authentications Continue" at bounding box center [415, 142] width 221 height 130
click at [388, 181] on span "Webflow 5" at bounding box center [407, 180] width 98 height 9
type input "Webflow 5"
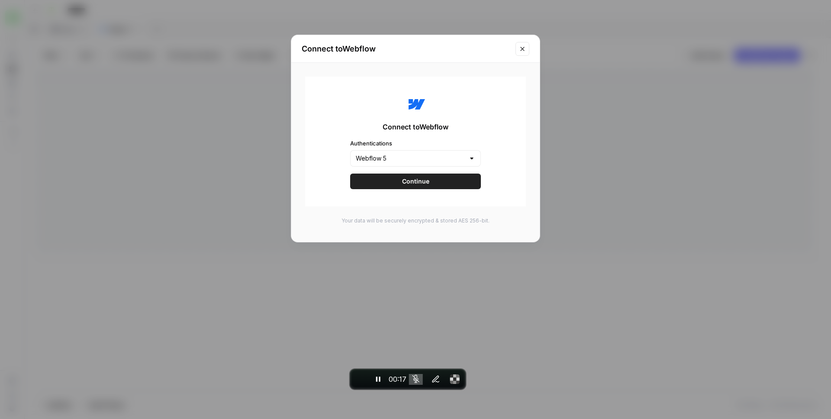
click at [404, 188] on button "Continue" at bounding box center [415, 182] width 131 height 16
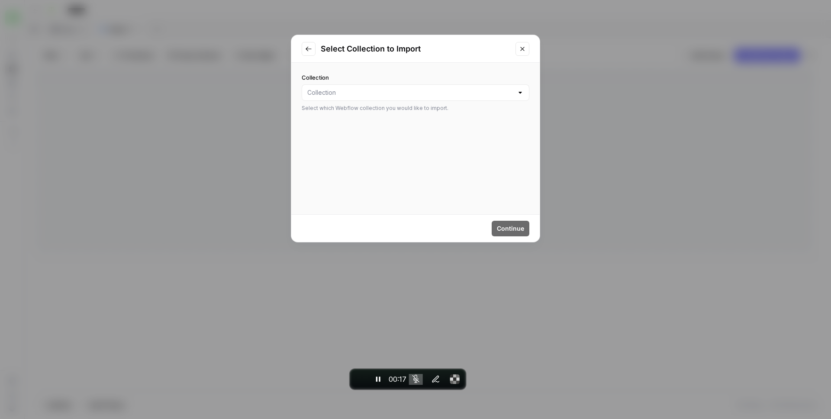
click at [361, 97] on div at bounding box center [416, 92] width 228 height 16
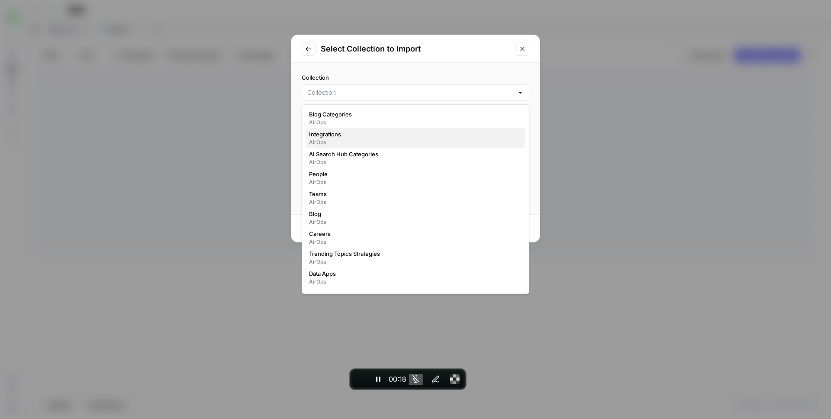
click at [351, 136] on span "Integrations" at bounding box center [414, 134] width 210 height 9
type input "Integrations"
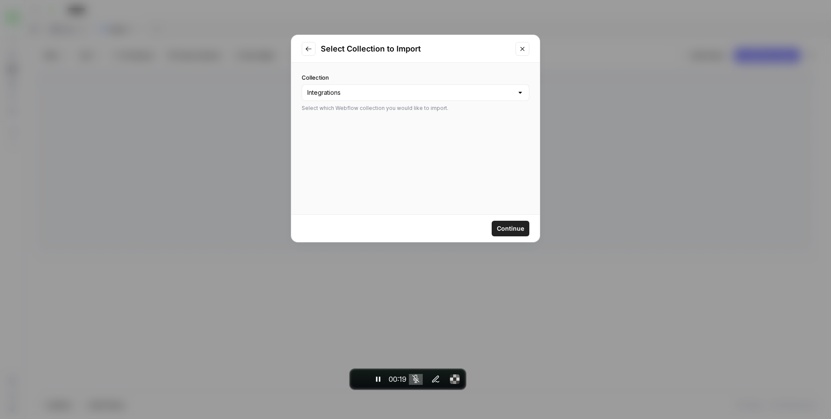
click at [507, 233] on button "Continue" at bounding box center [511, 229] width 38 height 16
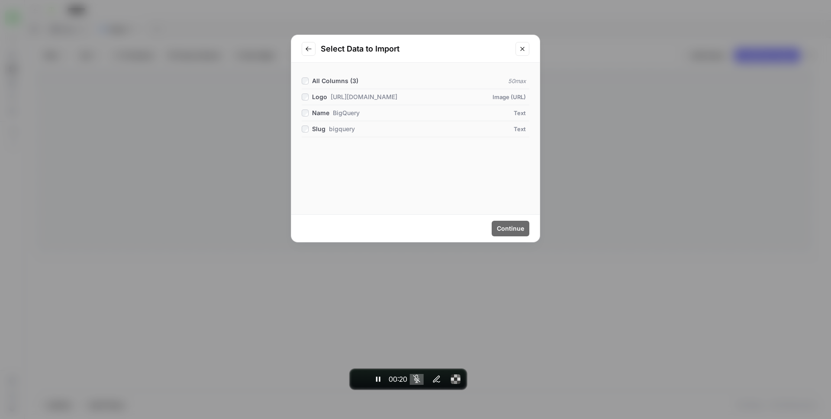
click at [333, 79] on span "All Columns ( 3 )" at bounding box center [335, 80] width 46 height 7
click at [510, 229] on span "Continue" at bounding box center [510, 228] width 27 height 9
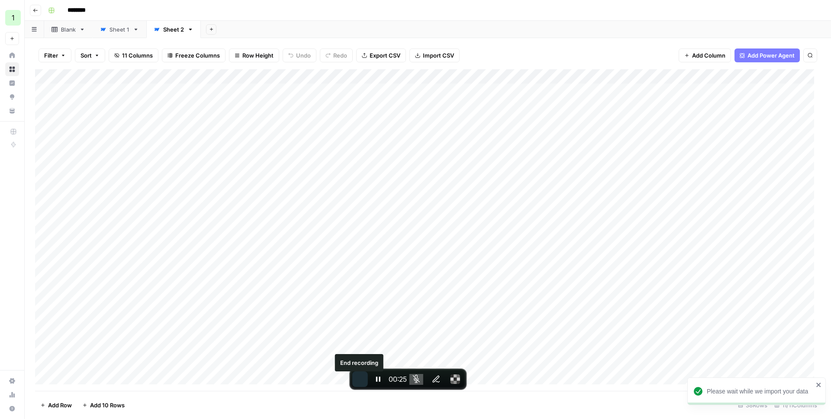
click at [360, 379] on span "End recording" at bounding box center [360, 379] width 0 height 0
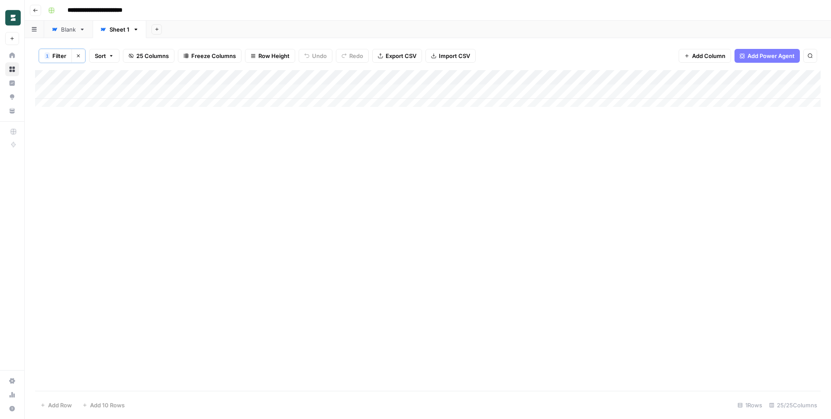
click at [62, 23] on link "Blank" at bounding box center [68, 29] width 48 height 17
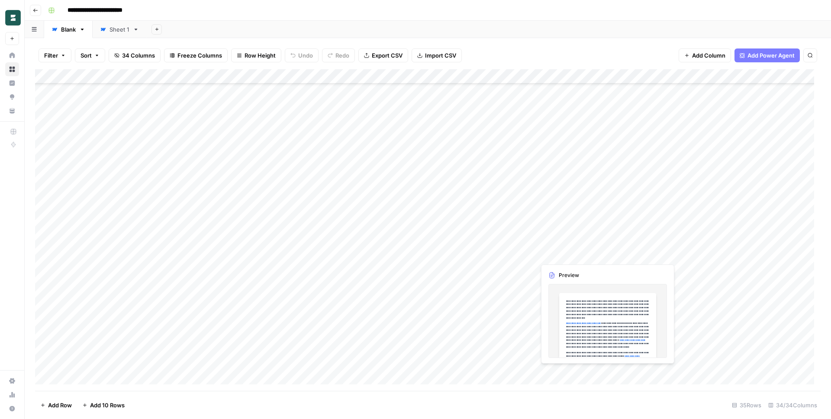
click at [568, 255] on div "Add Column" at bounding box center [428, 230] width 786 height 322
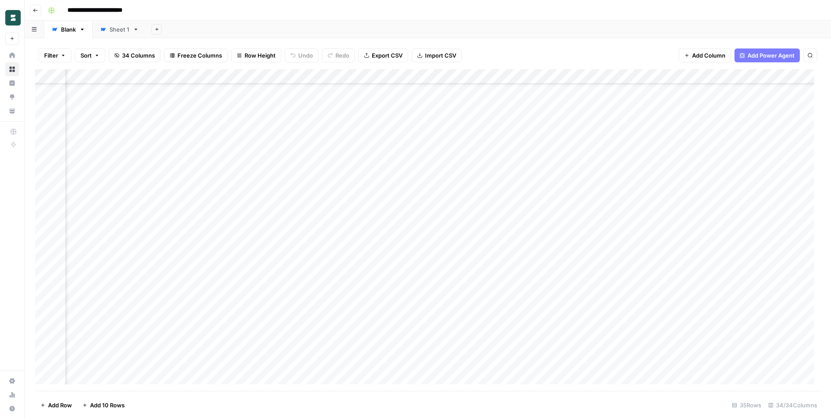
scroll to position [42, 2060]
click at [485, 76] on div "Add Column" at bounding box center [428, 230] width 786 height 322
click at [483, 129] on span "Edit" at bounding box center [510, 130] width 76 height 9
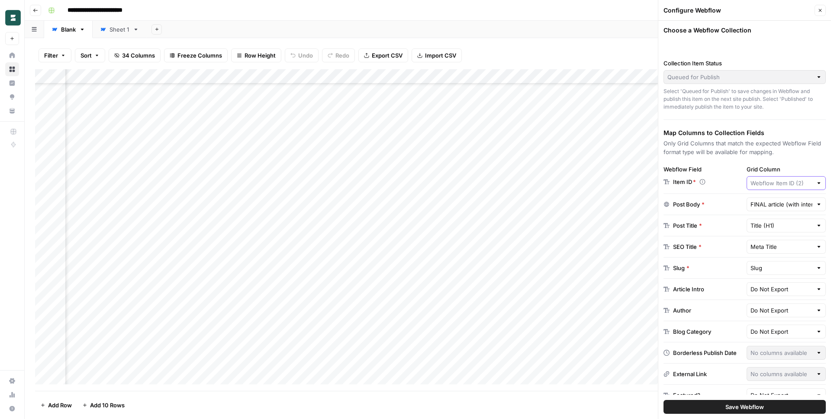
click at [791, 182] on input "Grid Column" at bounding box center [782, 183] width 62 height 9
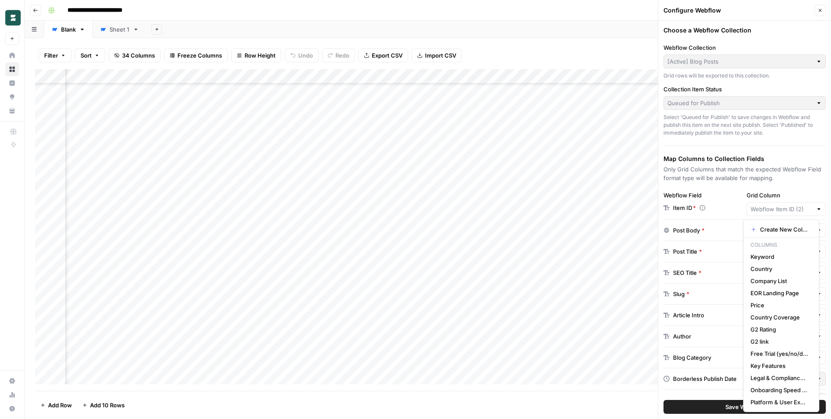
type input "Webflow Item ID (2)"
click at [819, 11] on icon "button" at bounding box center [820, 10] width 5 height 5
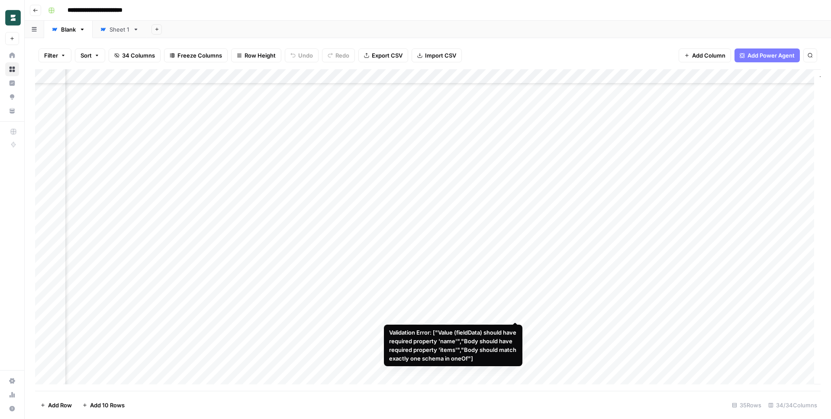
scroll to position [0, 2060]
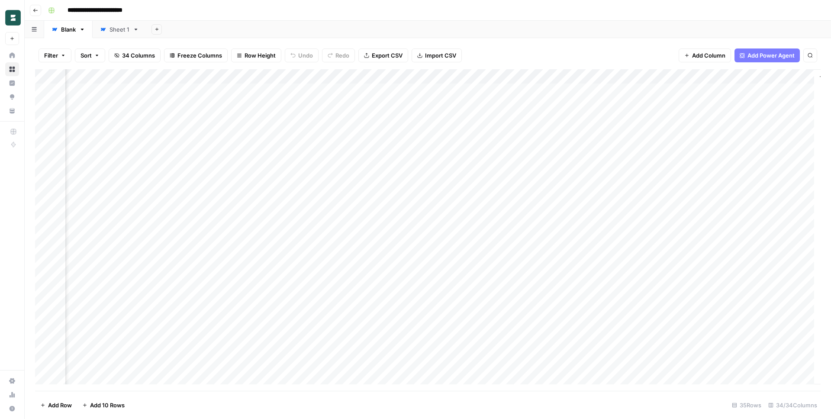
click at [585, 90] on div "Add Column" at bounding box center [428, 230] width 786 height 322
drag, startPoint x: 613, startPoint y: 74, endPoint x: 684, endPoint y: 78, distance: 71.1
click at [690, 78] on div "Add Column" at bounding box center [428, 230] width 786 height 322
click at [561, 92] on div "Add Column" at bounding box center [428, 230] width 786 height 322
click at [120, 28] on div "Sheet 1" at bounding box center [120, 29] width 20 height 9
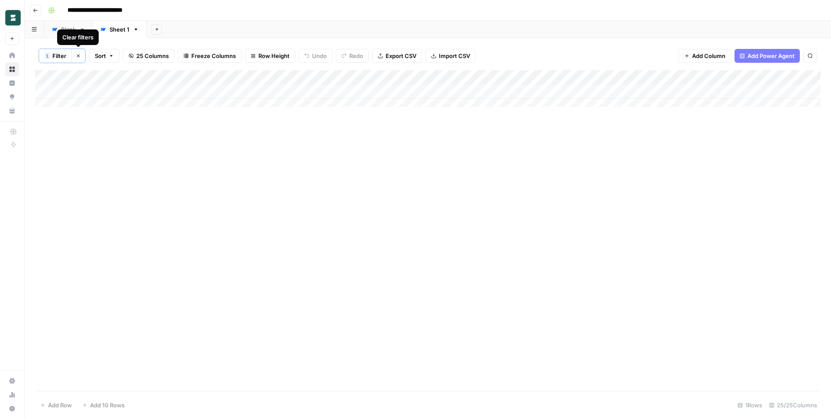
click at [76, 56] on icon "button" at bounding box center [78, 55] width 5 height 5
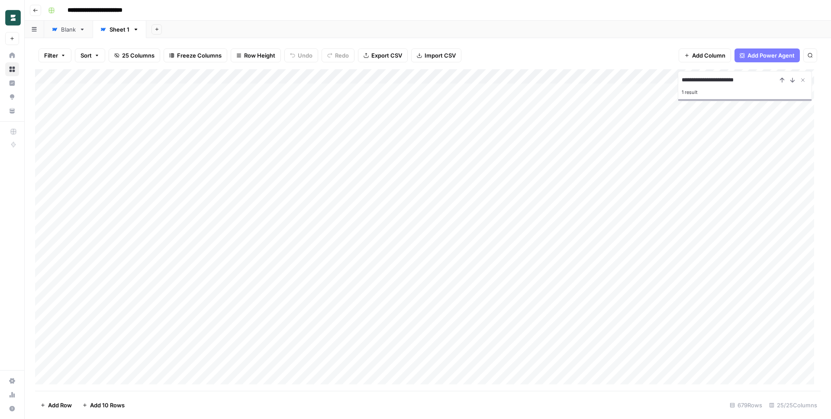
type input "**********"
click at [68, 29] on div "Blank" at bounding box center [68, 29] width 15 height 9
